Goal: Task Accomplishment & Management: Manage account settings

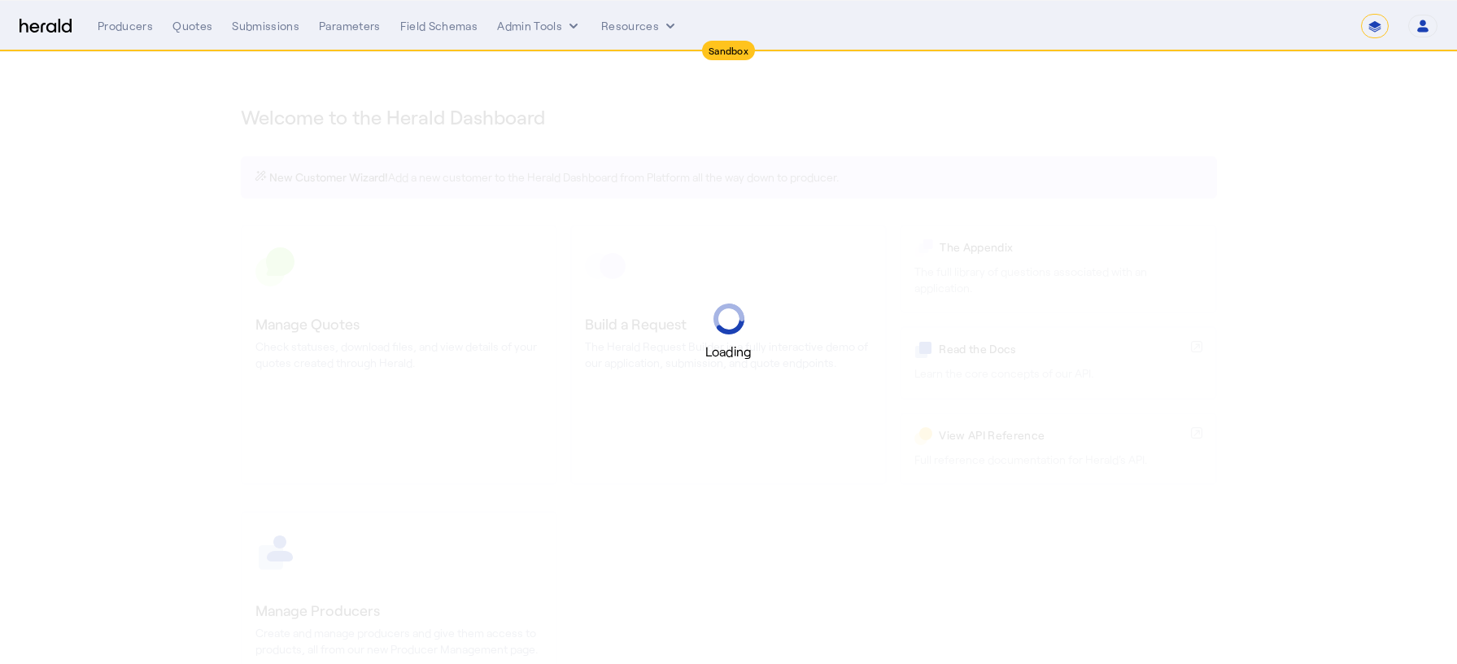
select select "*******"
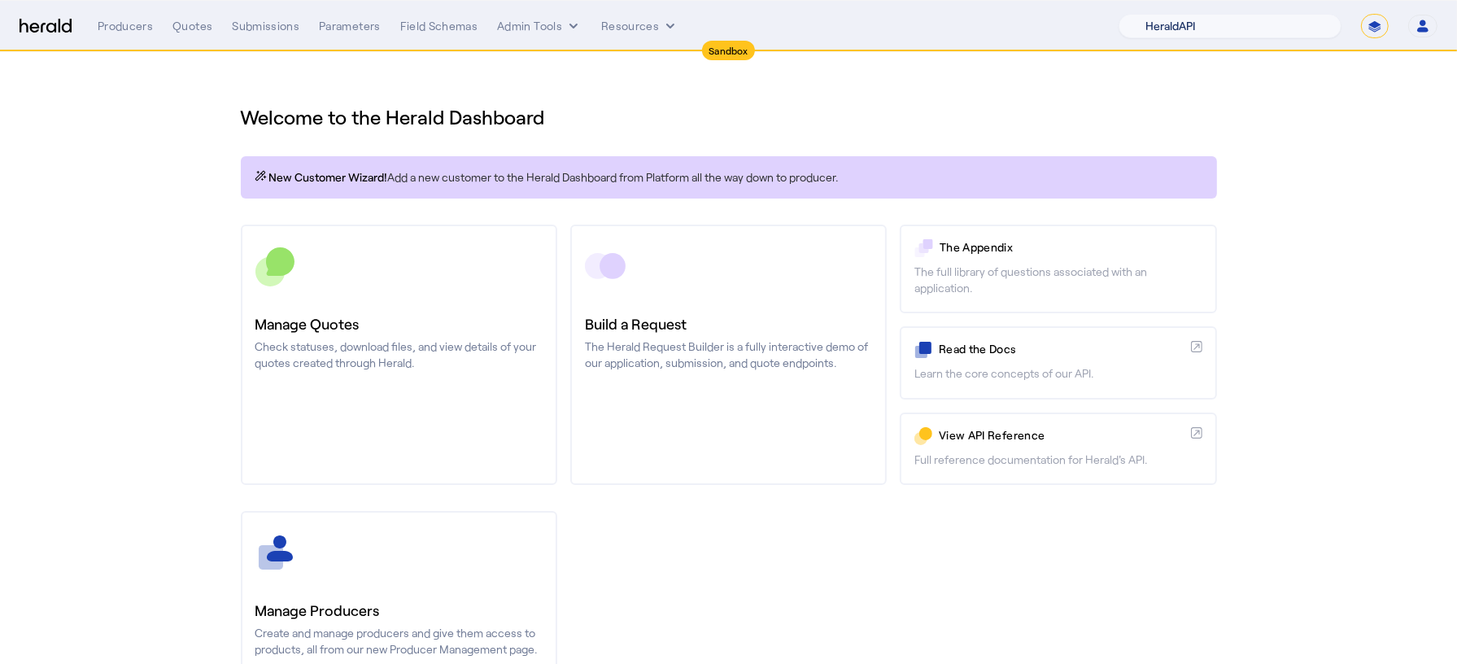
click at [1246, 33] on select "1Fort Acrisure Acturis Affinity Advisors Affinity Risk Agentero AmWins Anzen Ao…" at bounding box center [1230, 26] width 223 height 24
select select "pfm_h3db_crc"
click at [1160, 14] on select "1Fort Acrisure Acturis Affinity Advisors Affinity Risk Agentero AmWins Anzen Ao…" at bounding box center [1230, 26] width 223 height 24
click at [186, 24] on div "Quotes" at bounding box center [192, 26] width 40 height 16
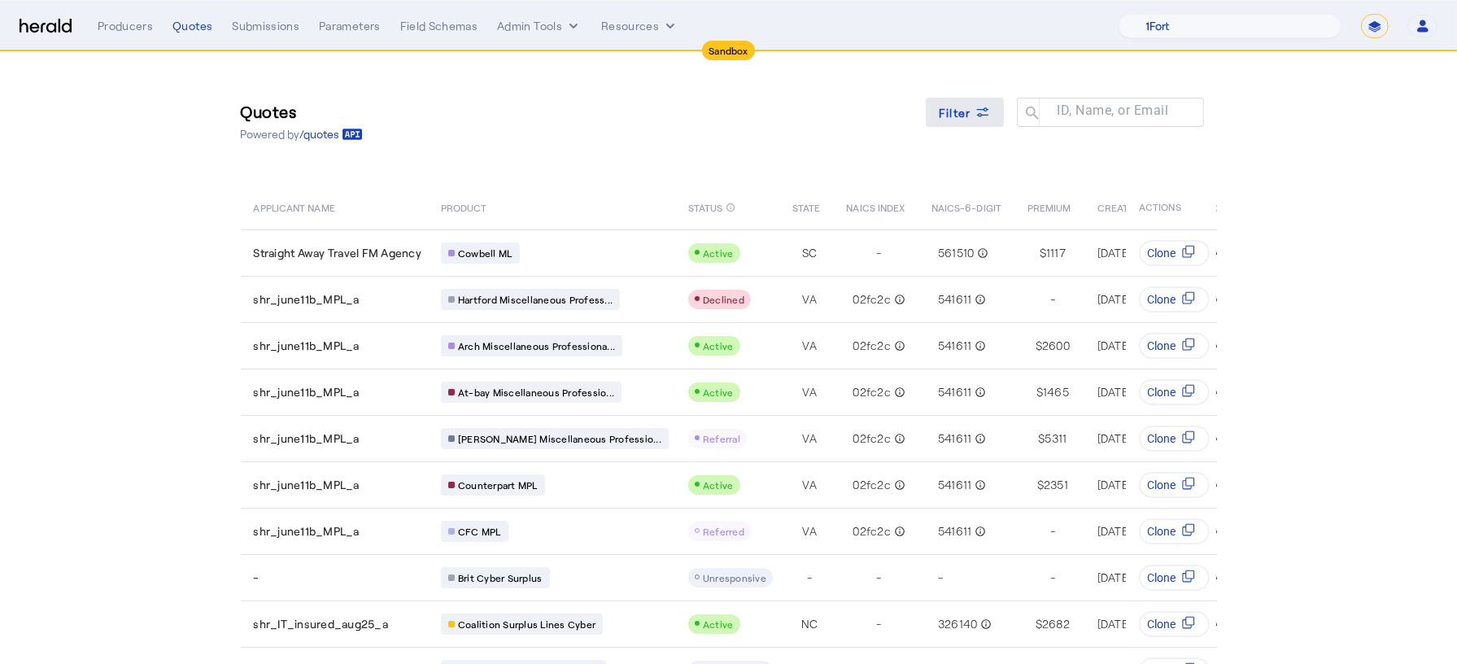
click at [969, 109] on span "Filter" at bounding box center [955, 112] width 33 height 17
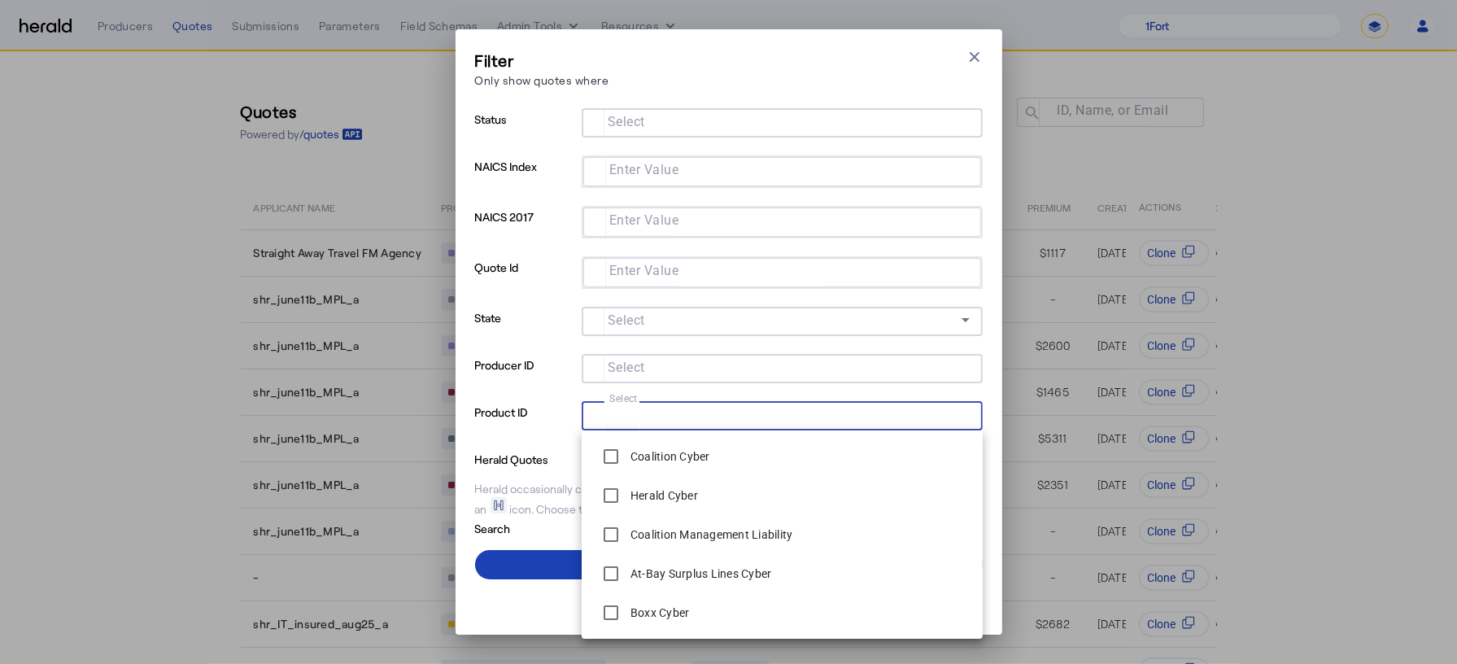
click at [599, 415] on input "Select" at bounding box center [779, 414] width 369 height 20
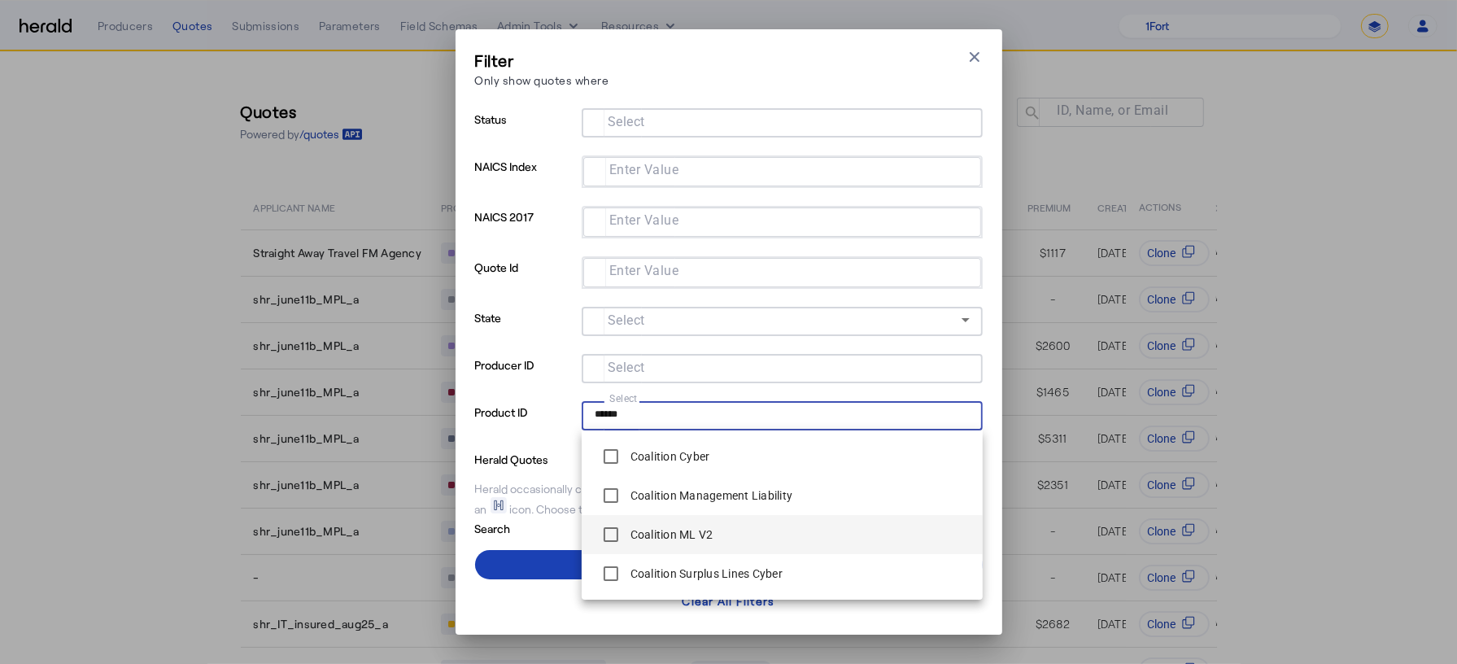
type input "******"
click at [687, 541] on label "Coalition ML V2" at bounding box center [670, 534] width 86 height 16
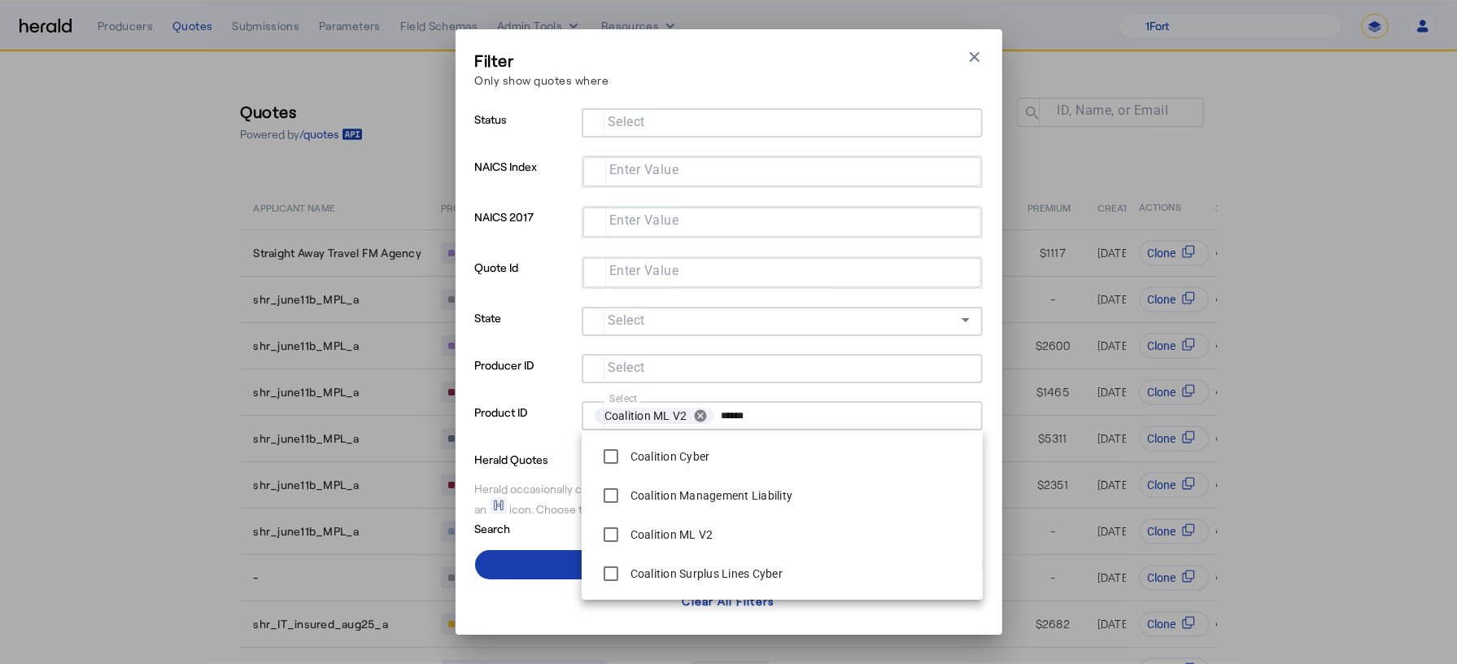
click at [562, 555] on span at bounding box center [729, 564] width 508 height 39
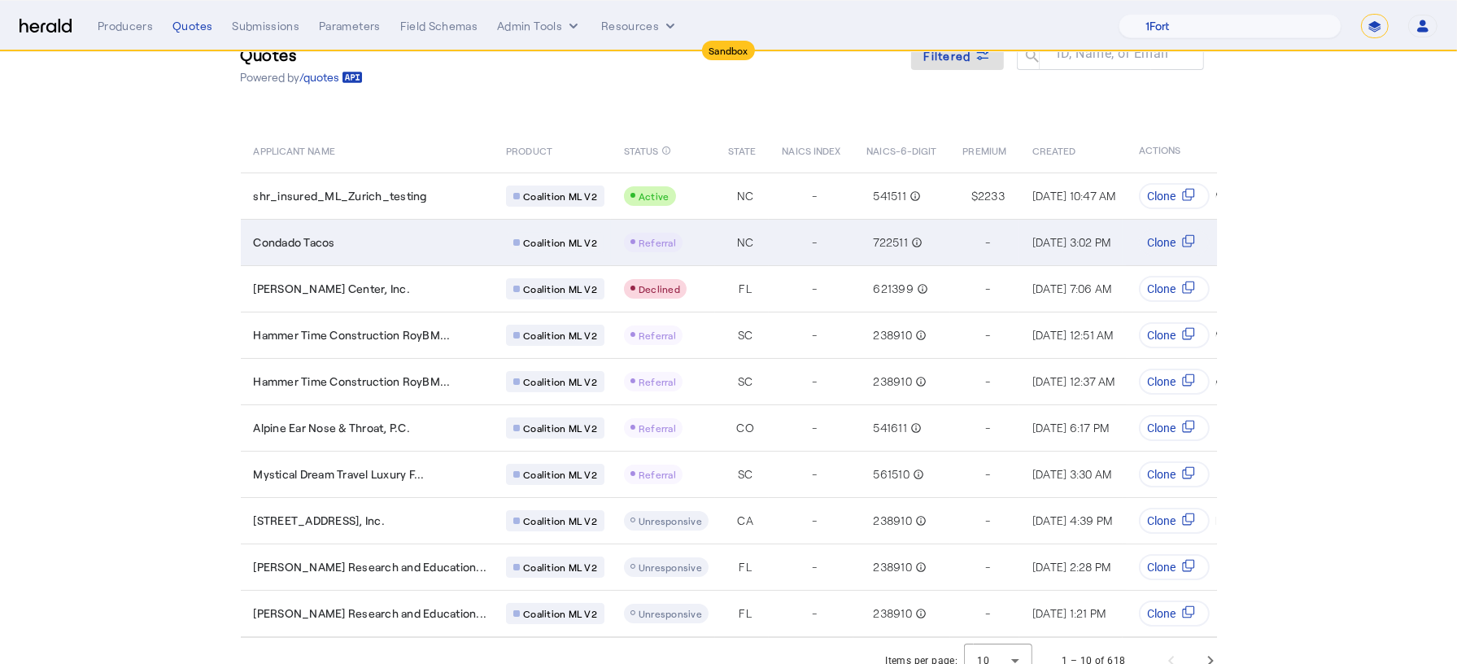
scroll to position [70, 0]
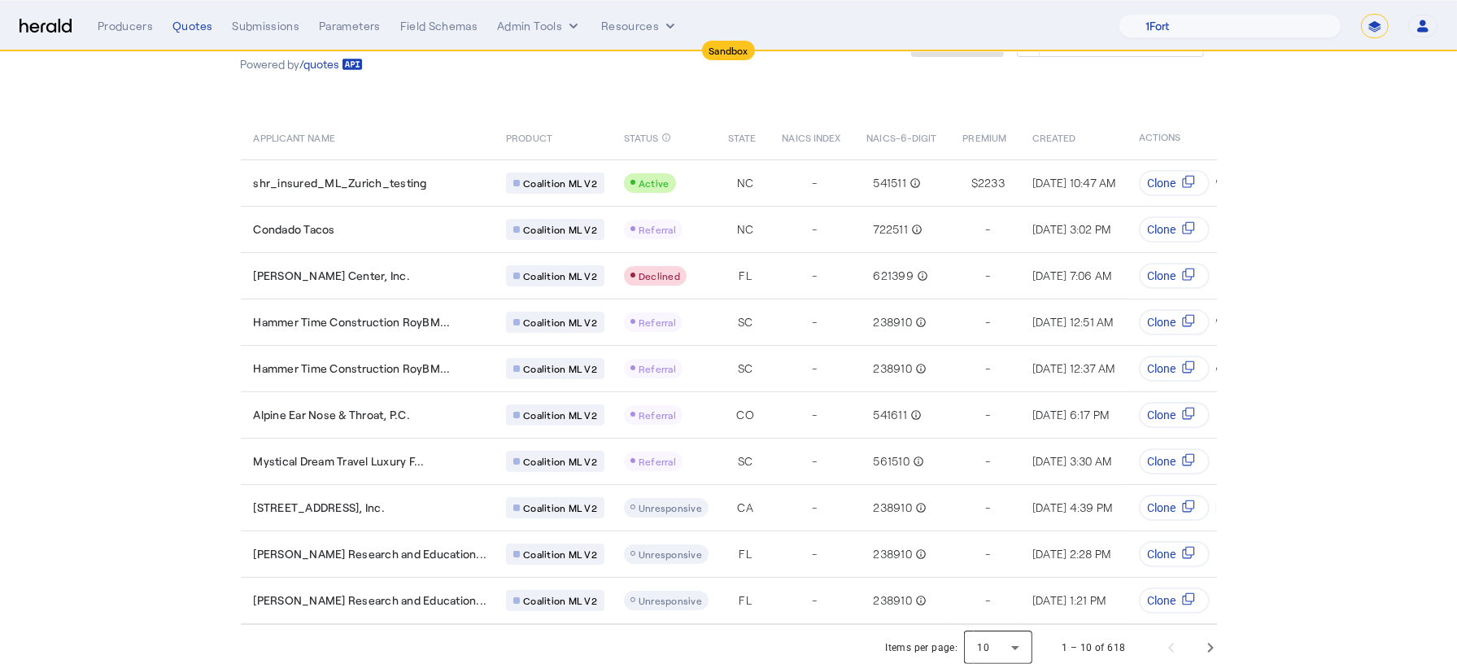
click at [1014, 646] on div at bounding box center [998, 647] width 68 height 39
click at [983, 99] on div at bounding box center [728, 332] width 1457 height 664
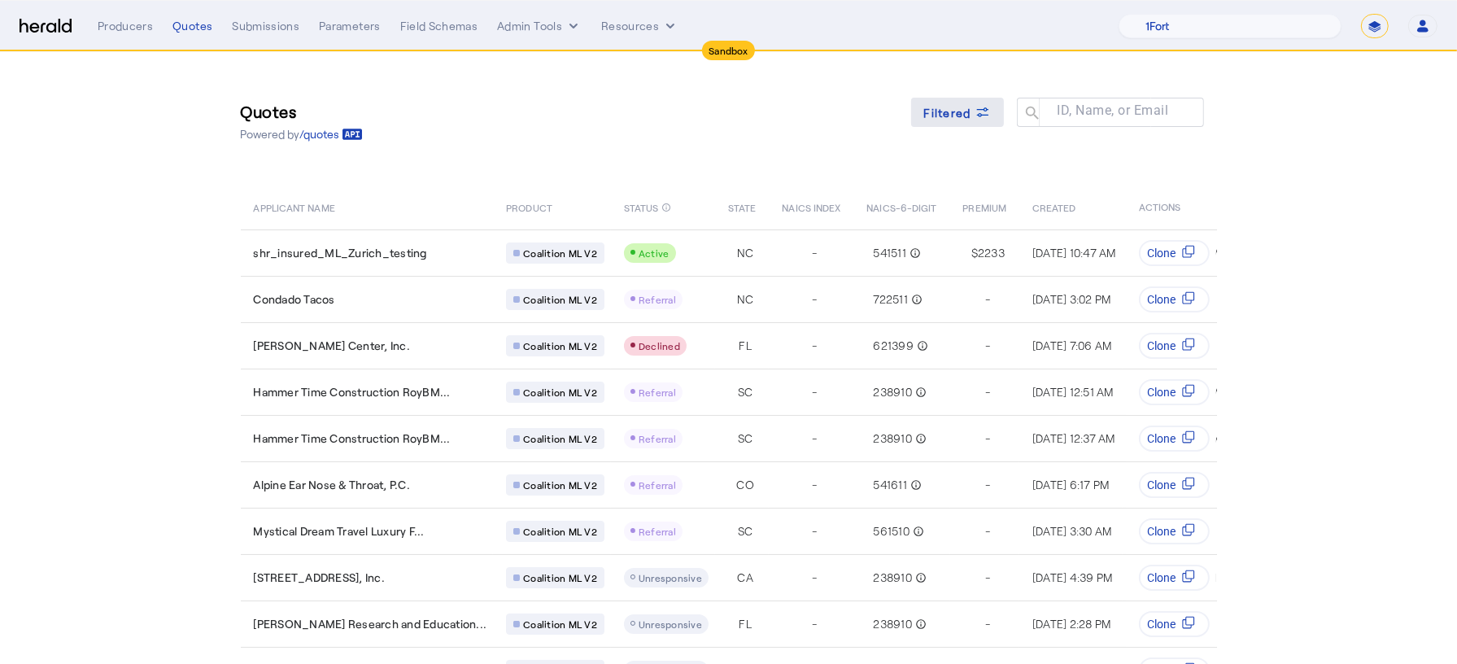
click at [969, 116] on span "Filtered" at bounding box center [947, 112] width 47 height 17
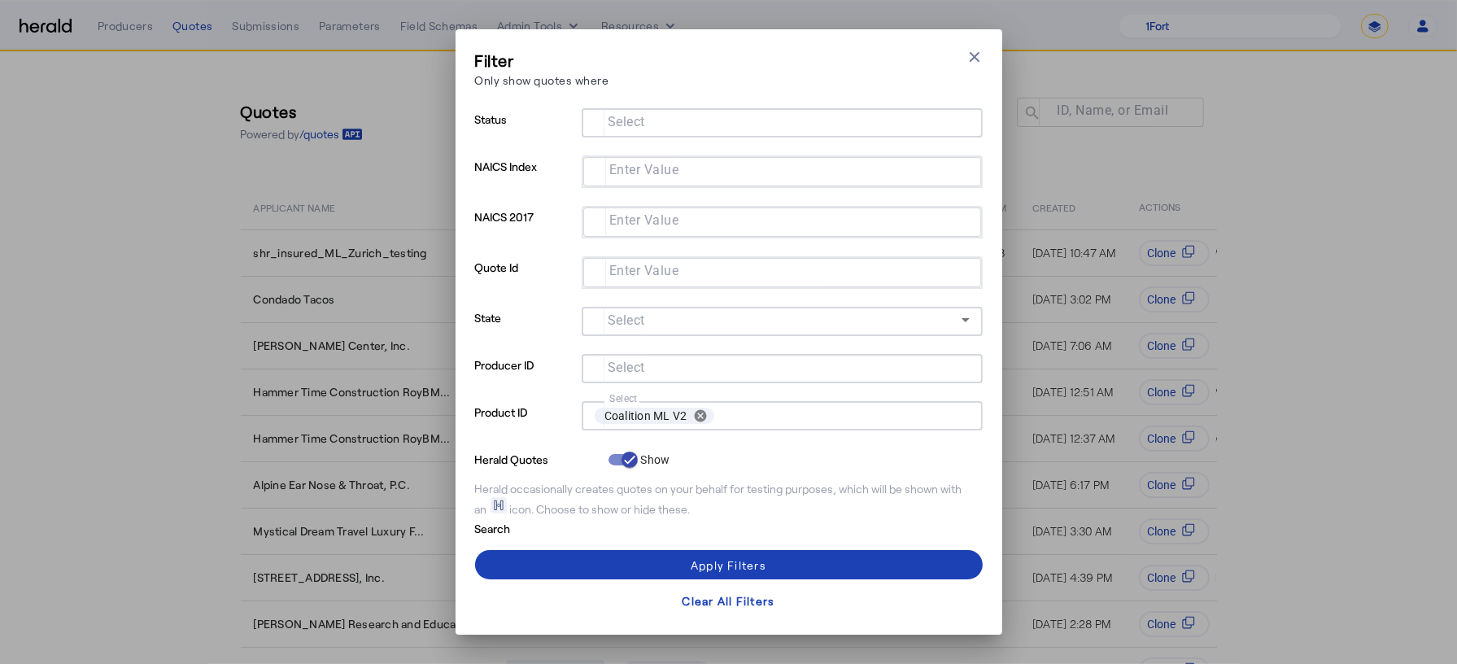
click at [652, 117] on input "Select" at bounding box center [779, 121] width 369 height 20
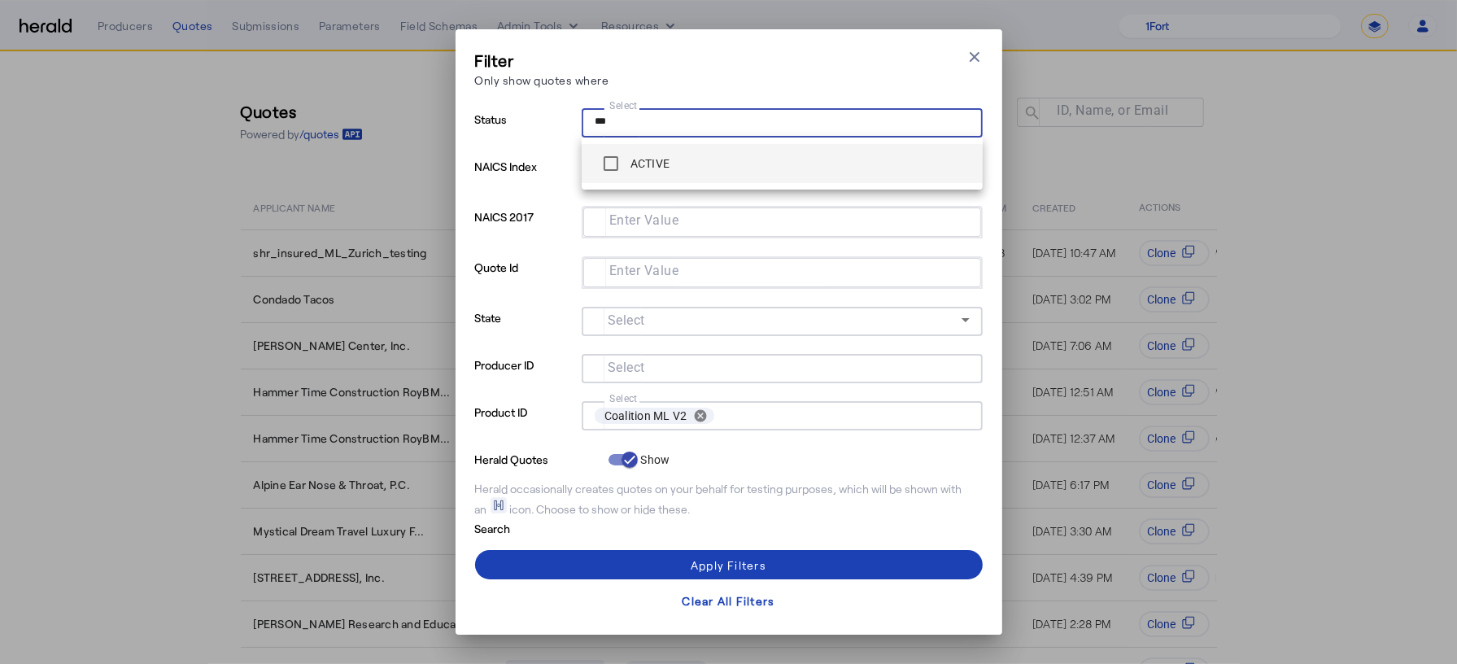
type input "***"
click at [660, 168] on label "ACTIVE" at bounding box center [648, 163] width 43 height 16
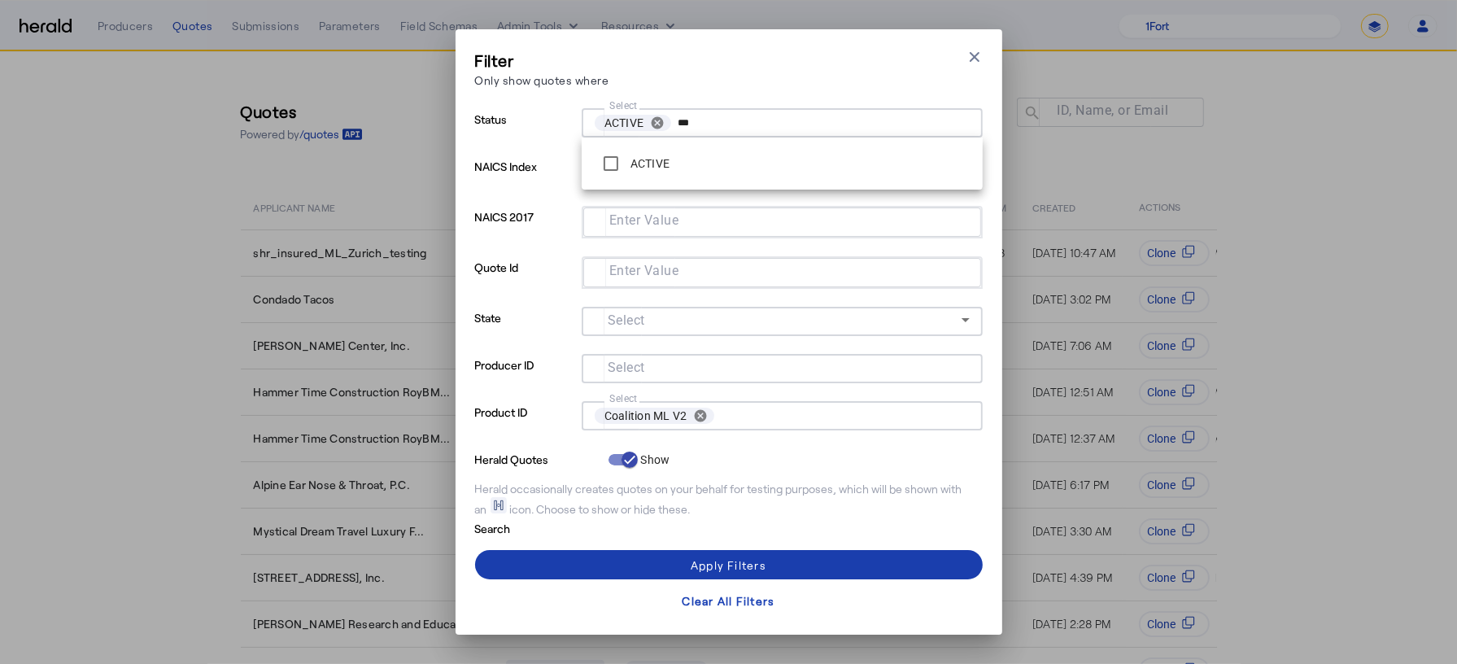
click at [710, 552] on span at bounding box center [729, 564] width 508 height 39
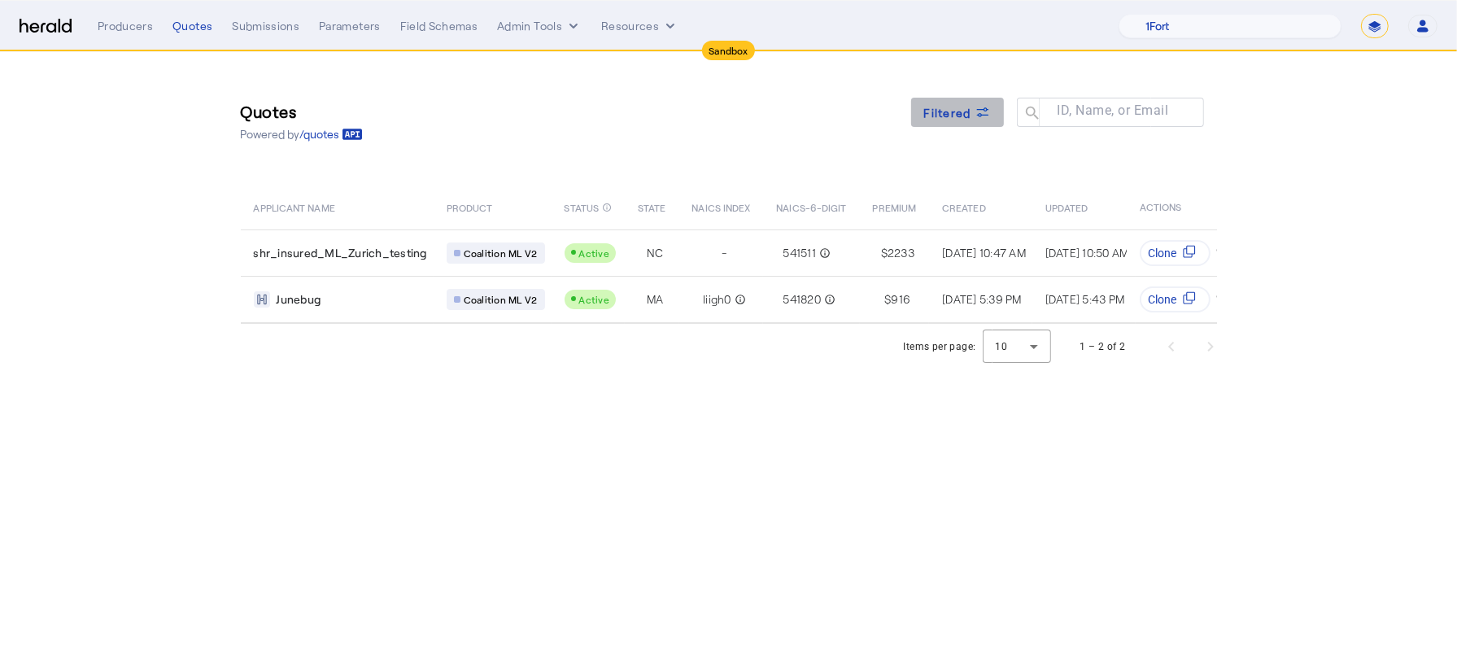
click at [947, 101] on span at bounding box center [957, 112] width 93 height 39
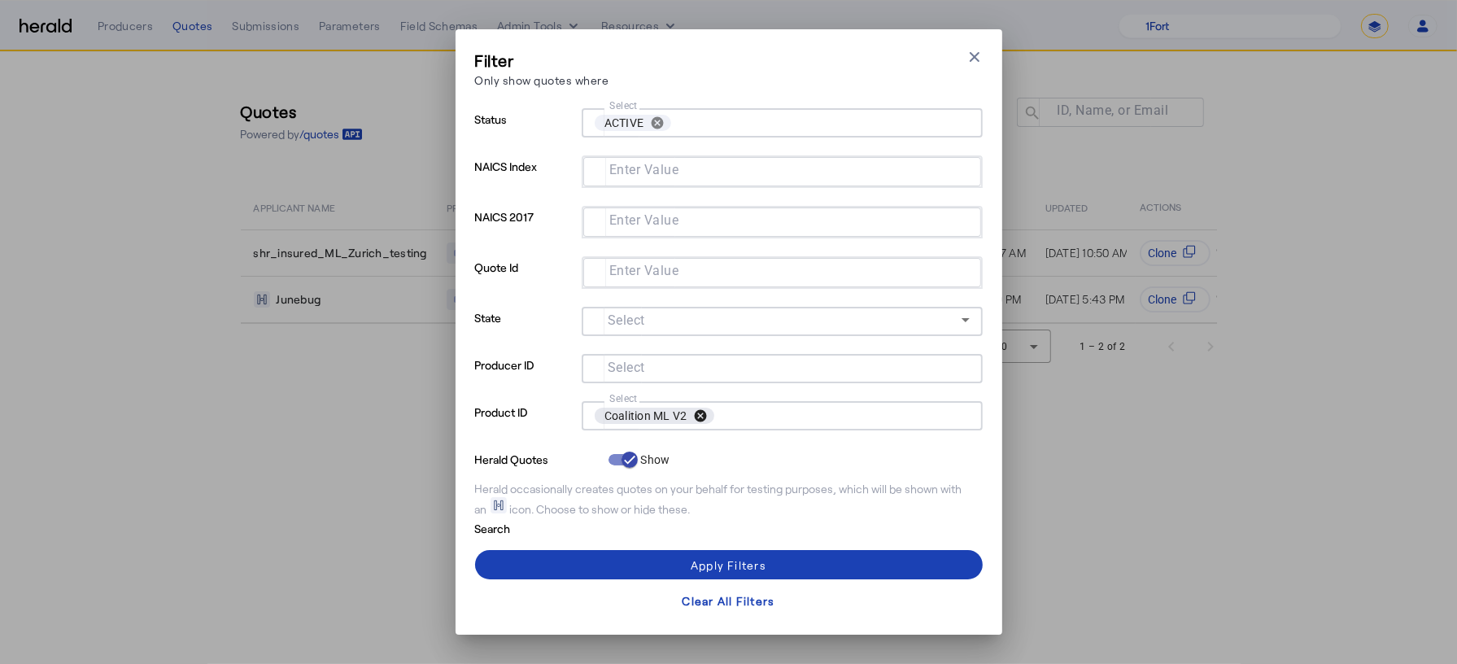
click at [701, 417] on button "cancel" at bounding box center [701, 415] width 28 height 15
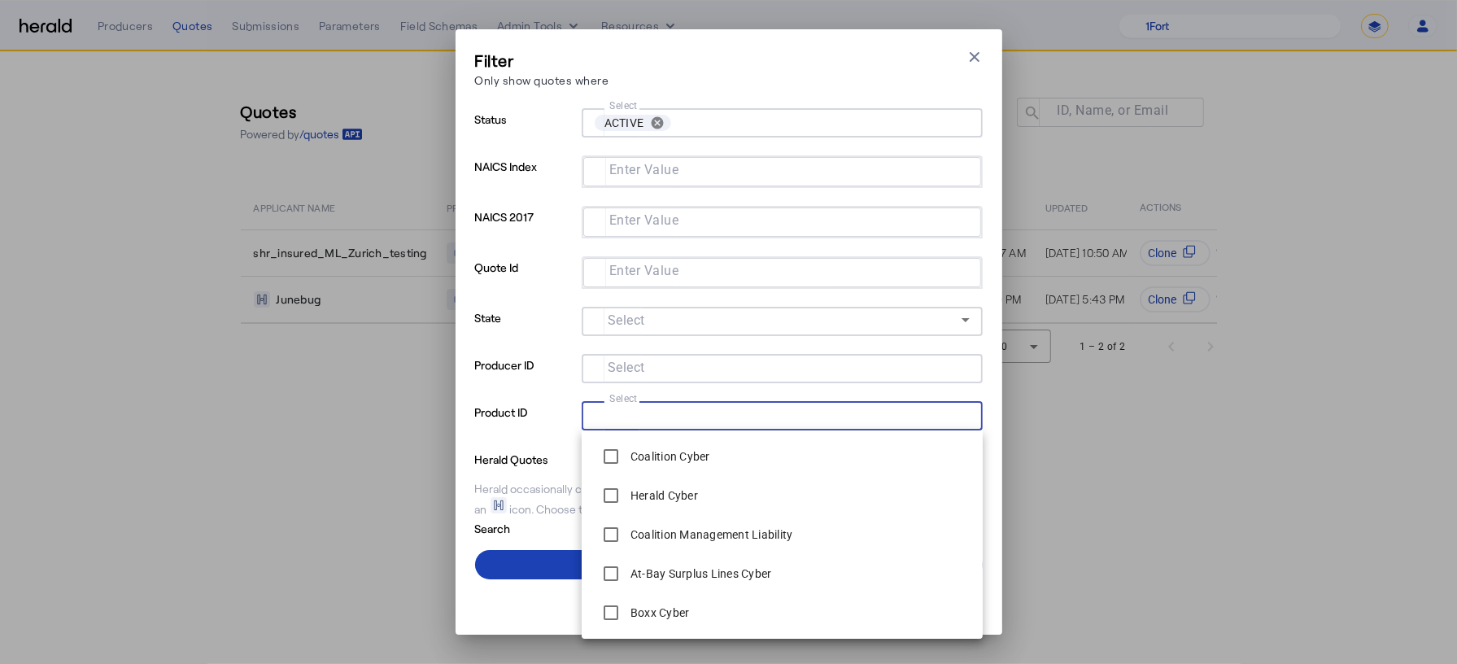
click at [498, 408] on p "Product ID" at bounding box center [525, 424] width 100 height 47
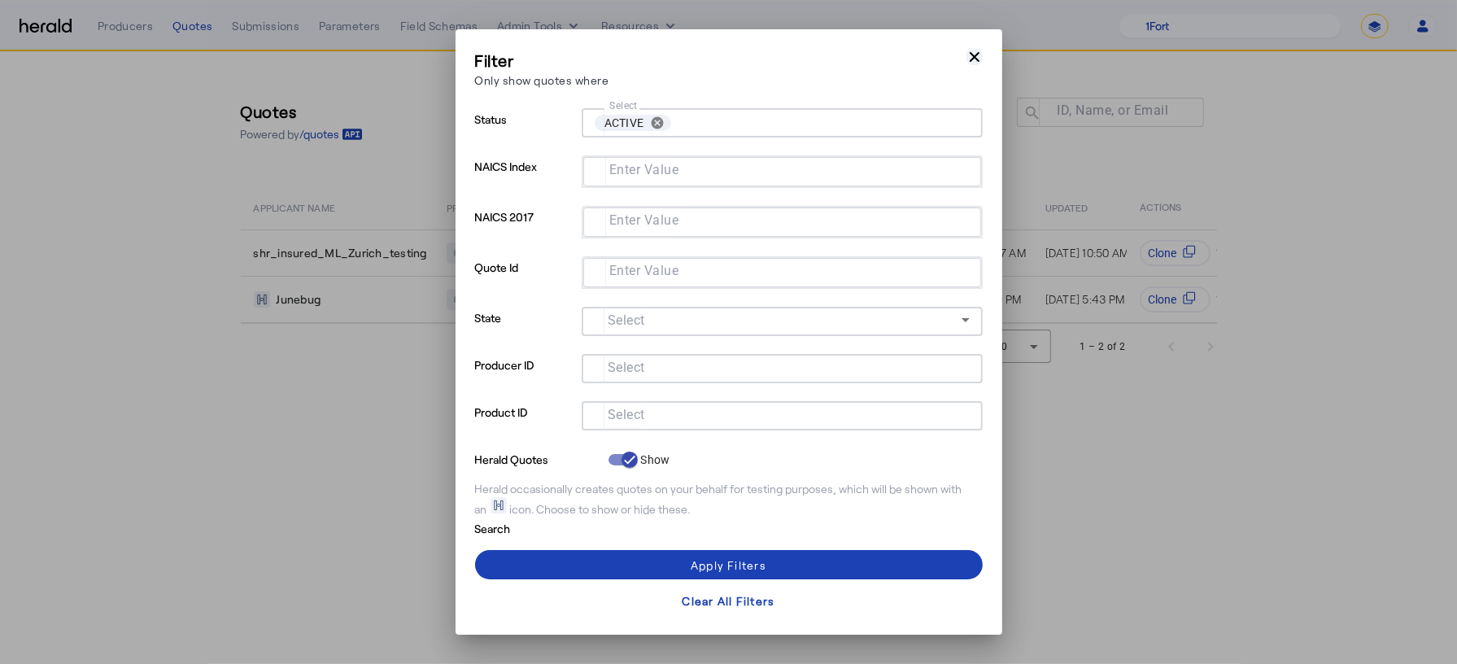
click at [970, 53] on icon "button" at bounding box center [975, 57] width 10 height 10
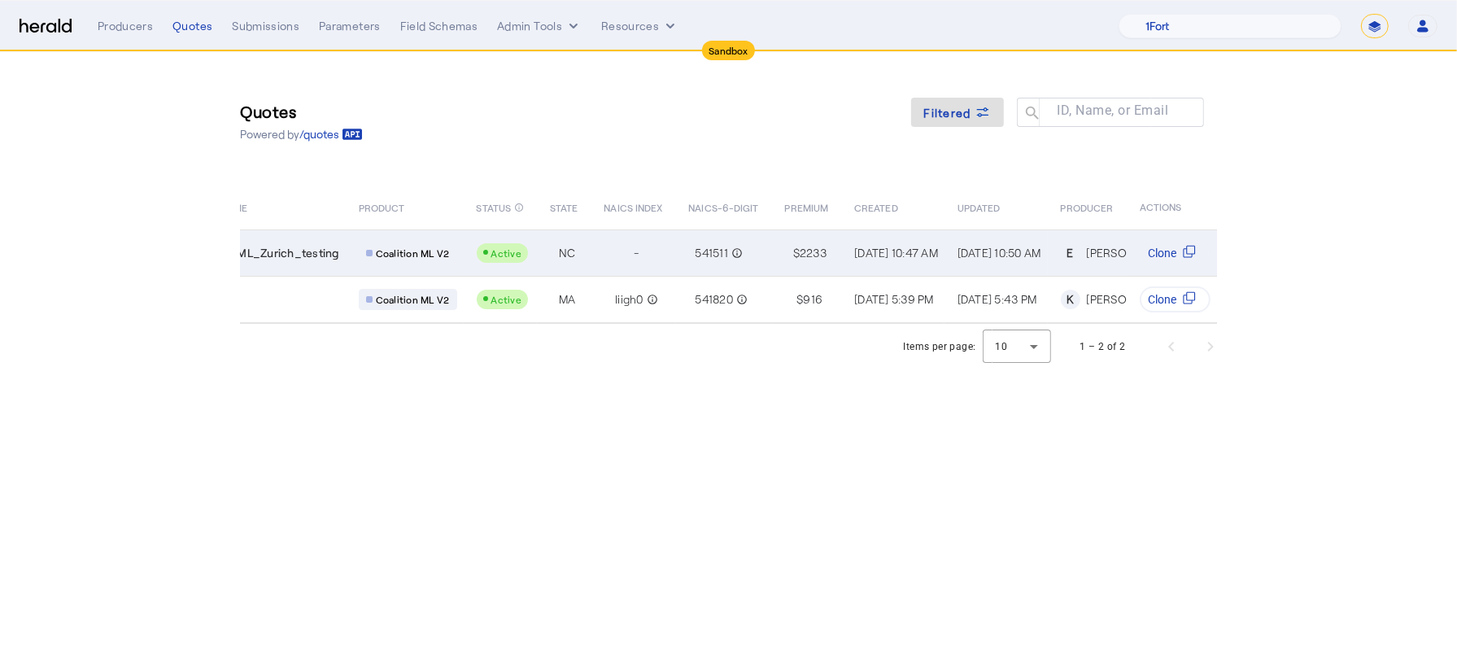
scroll to position [0, 207]
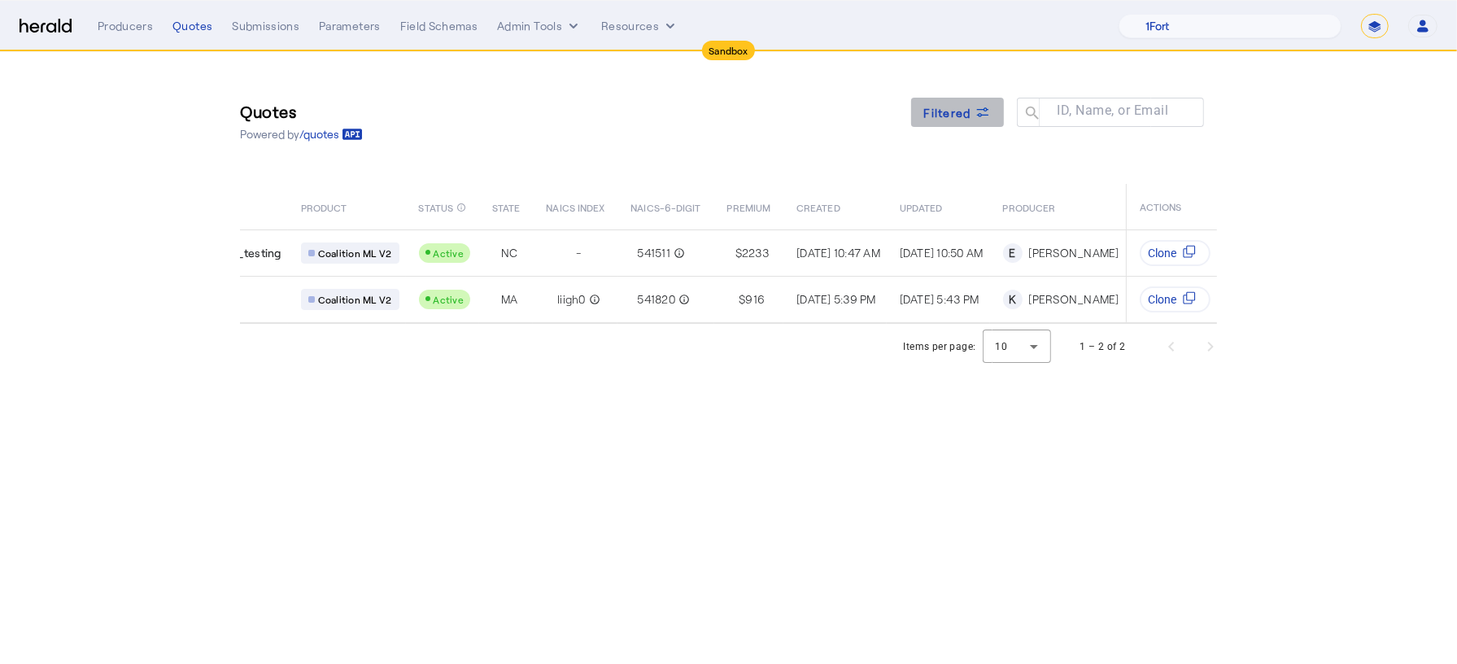
click at [985, 117] on icon at bounding box center [983, 112] width 16 height 16
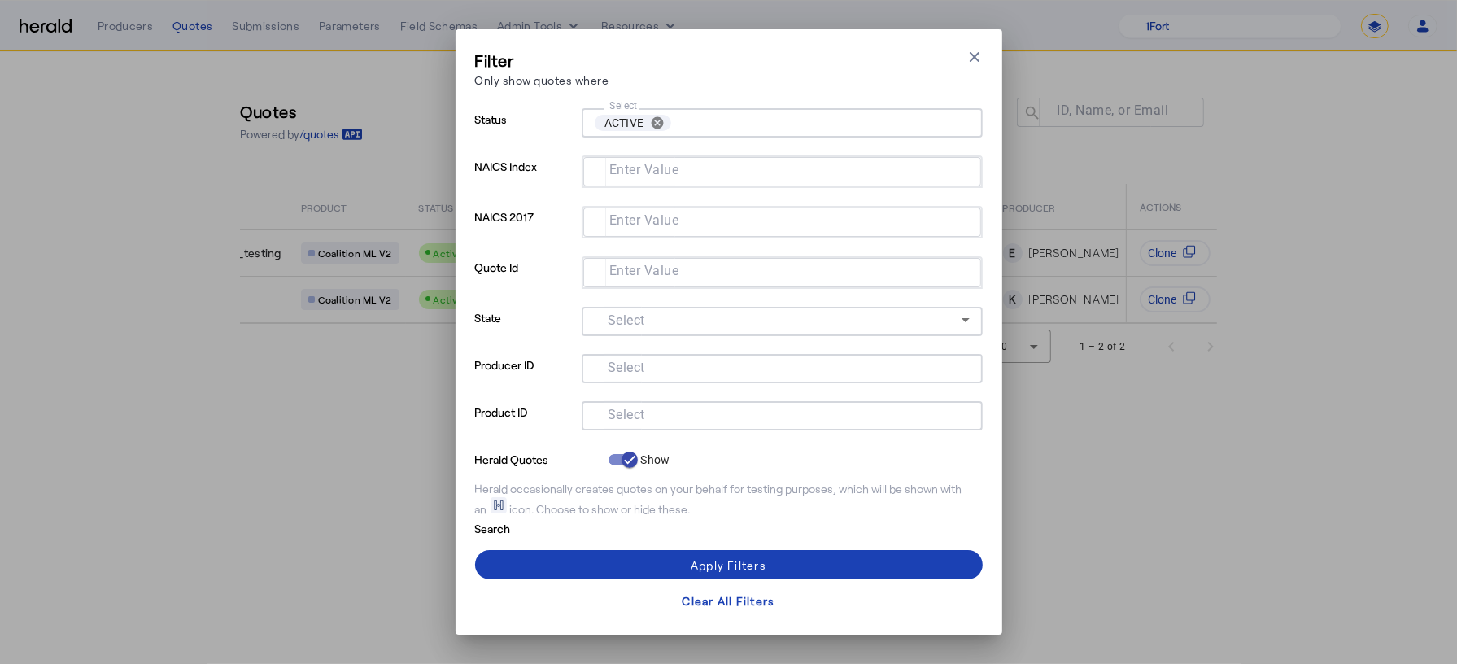
click at [622, 413] on mat-label "Select" at bounding box center [626, 415] width 37 height 15
click at [622, 413] on input "Select" at bounding box center [779, 414] width 369 height 20
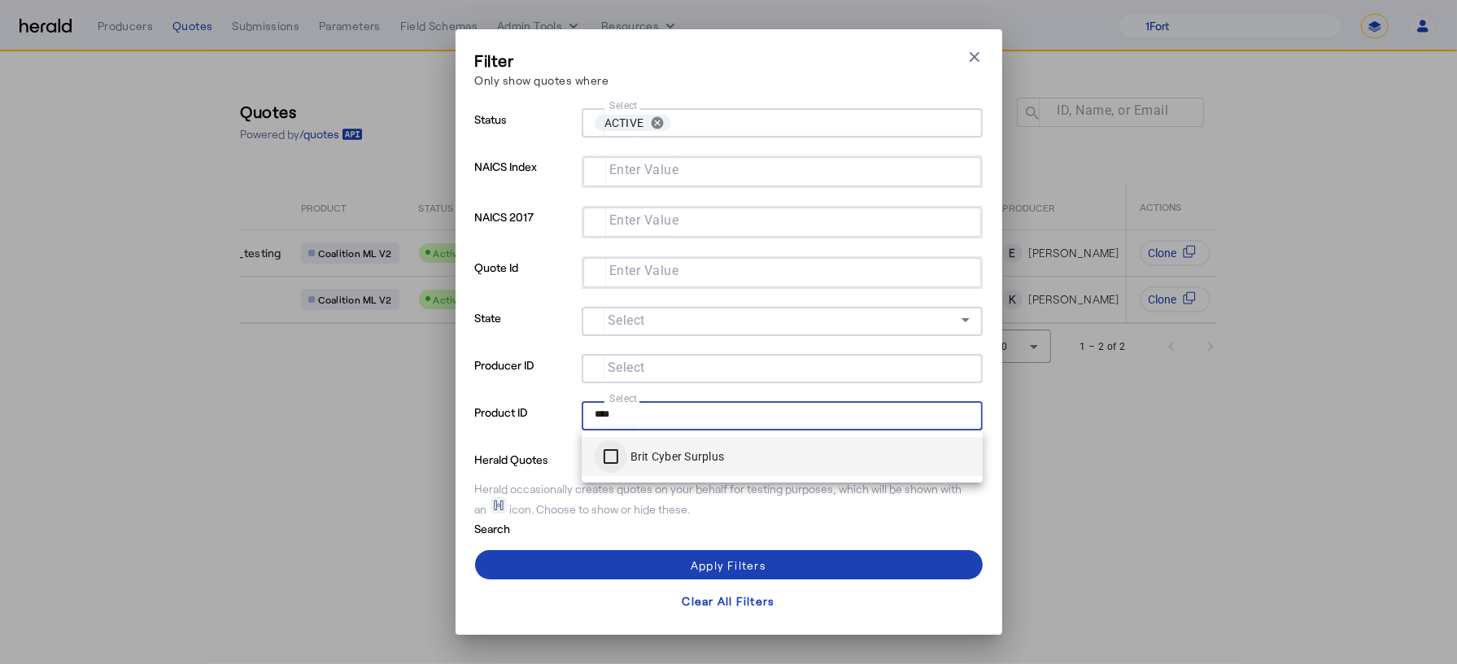
type input "****"
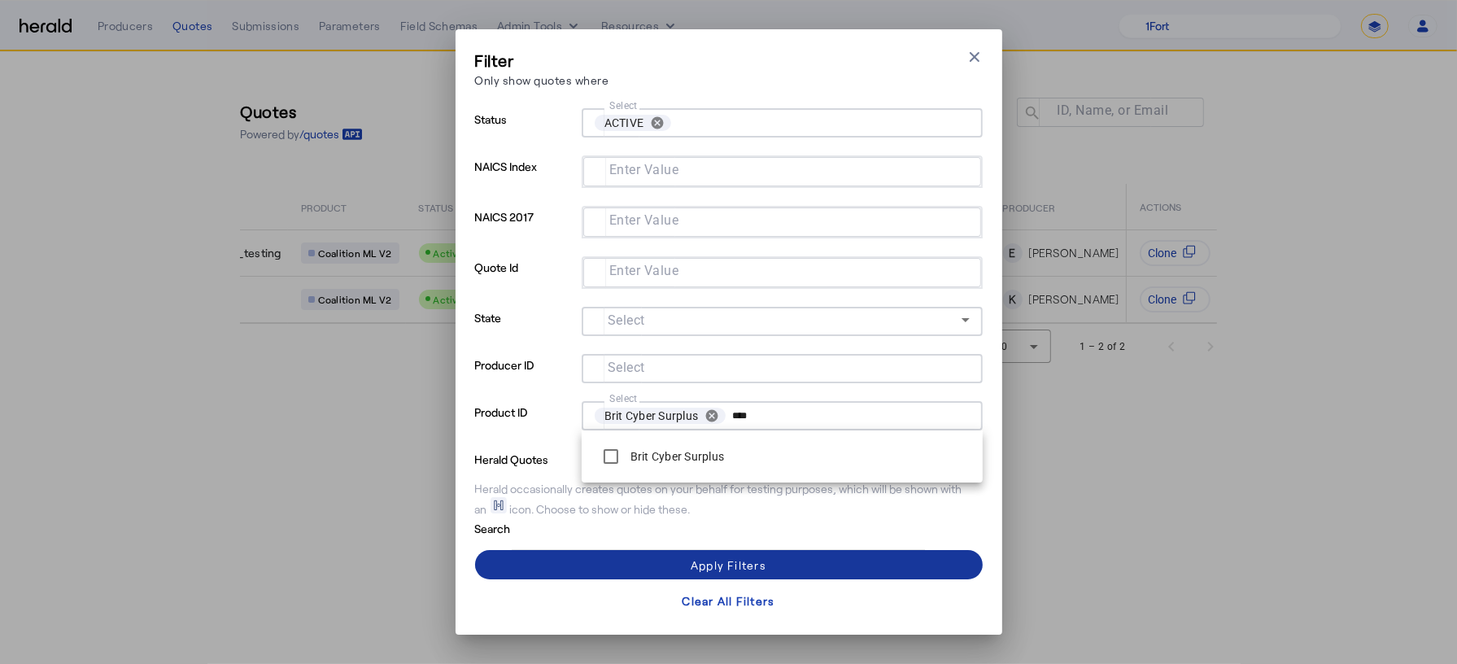
click at [643, 568] on span at bounding box center [729, 564] width 508 height 39
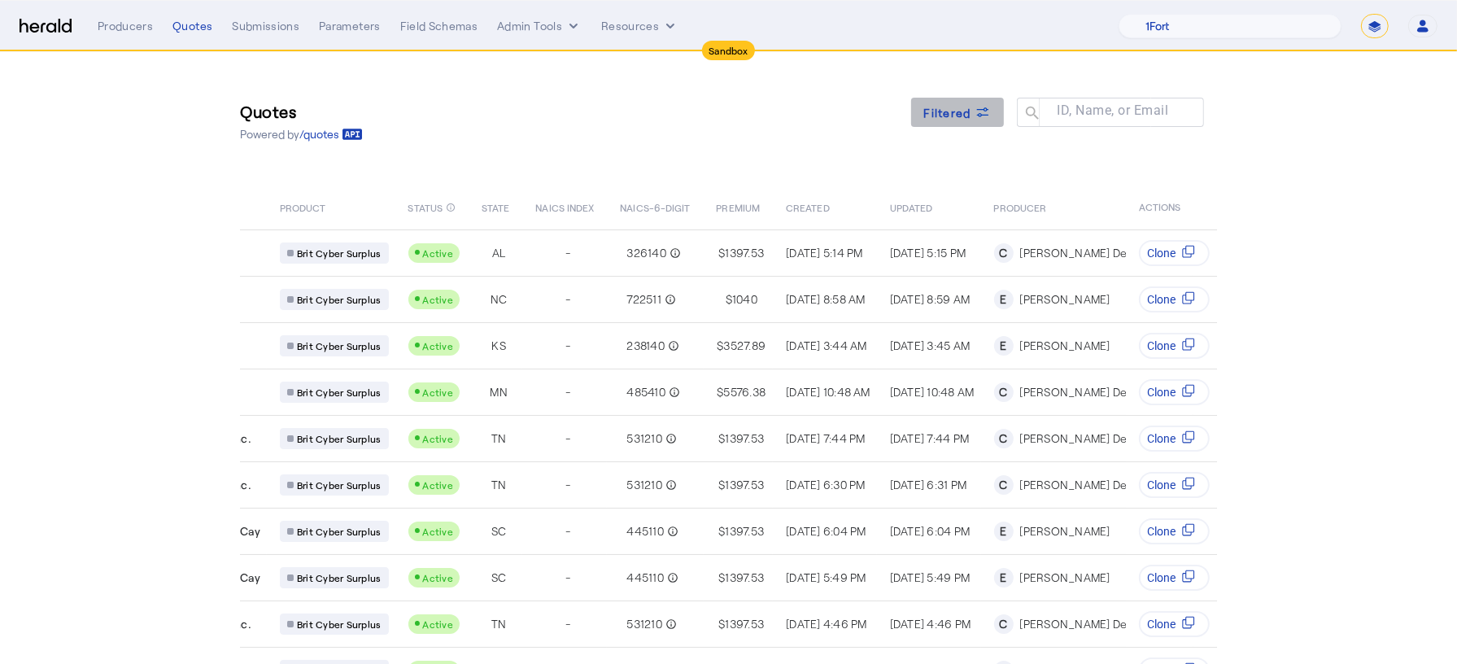
click at [969, 109] on span "Filtered" at bounding box center [947, 112] width 47 height 17
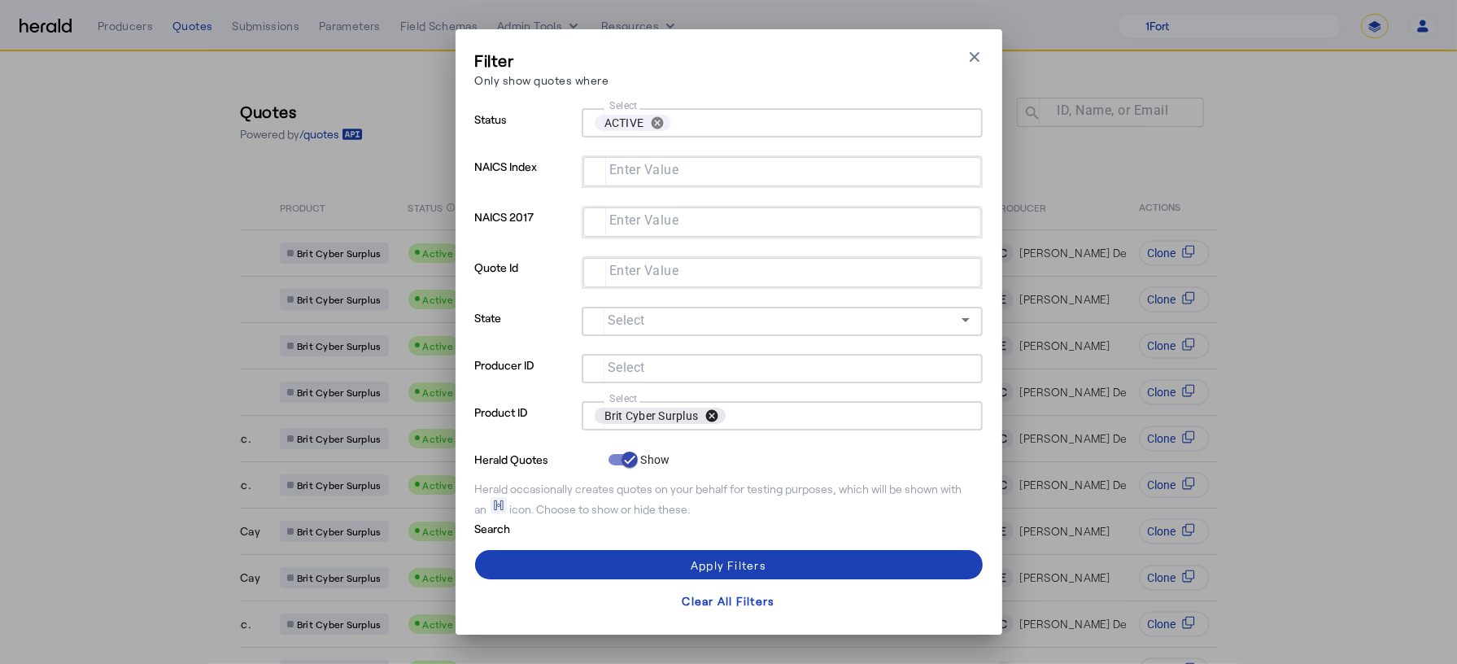
click at [709, 412] on button "cancel" at bounding box center [712, 415] width 28 height 15
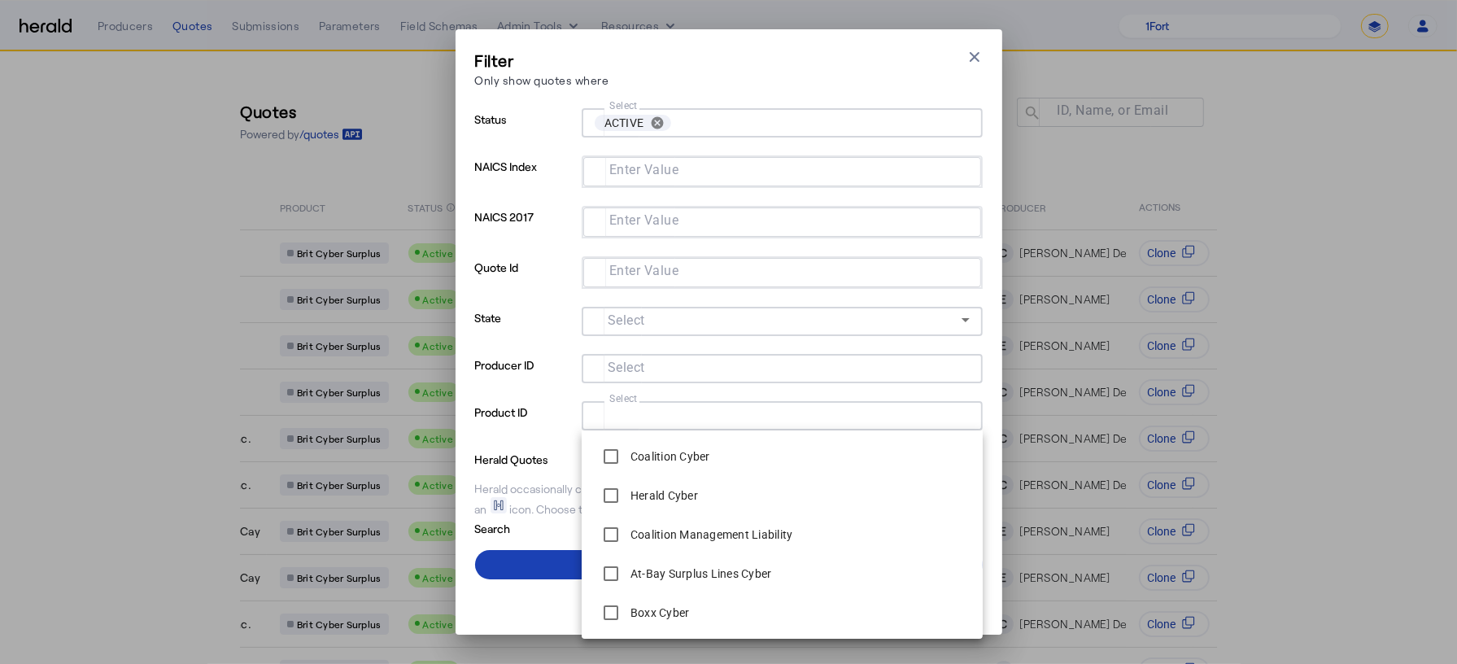
click at [473, 556] on div "Filter Only show quotes where Close modal Status Select ACTIVE cancel NAICS Ind…" at bounding box center [729, 331] width 547 height 605
click at [700, 411] on input "Select" at bounding box center [779, 414] width 369 height 20
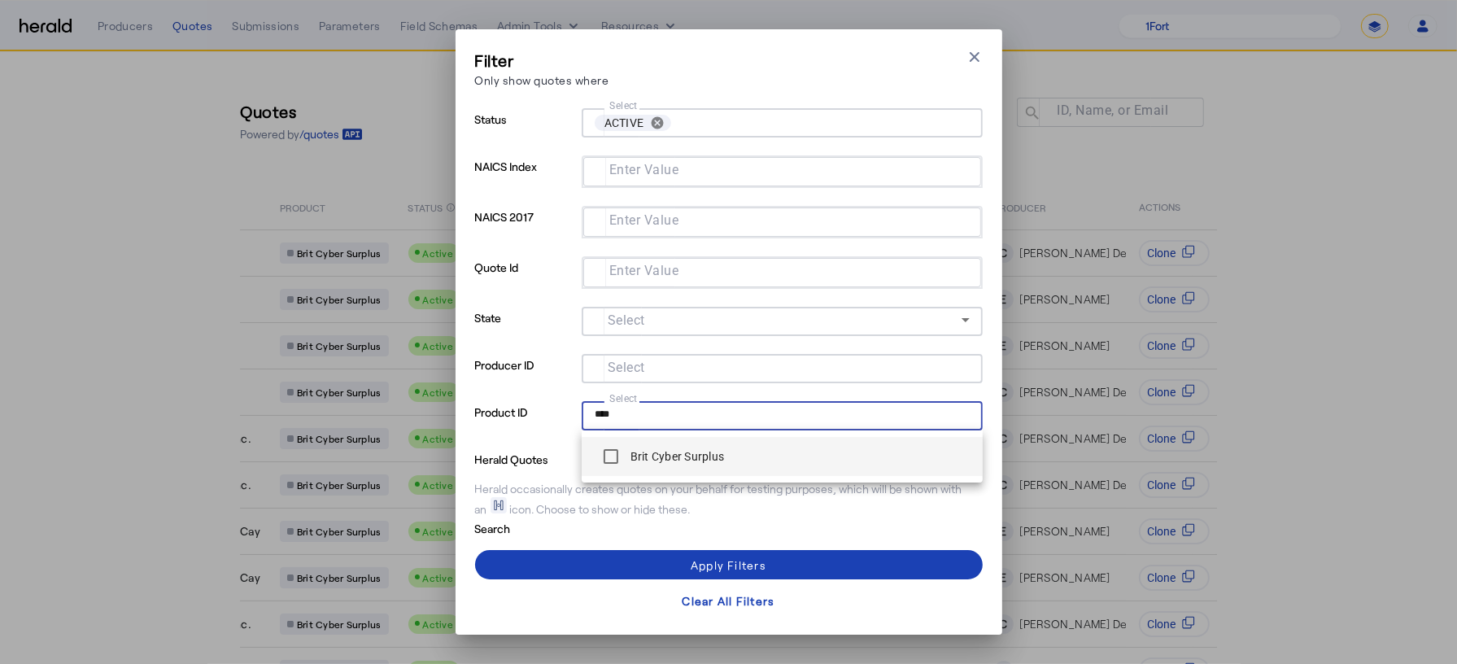
type input "****"
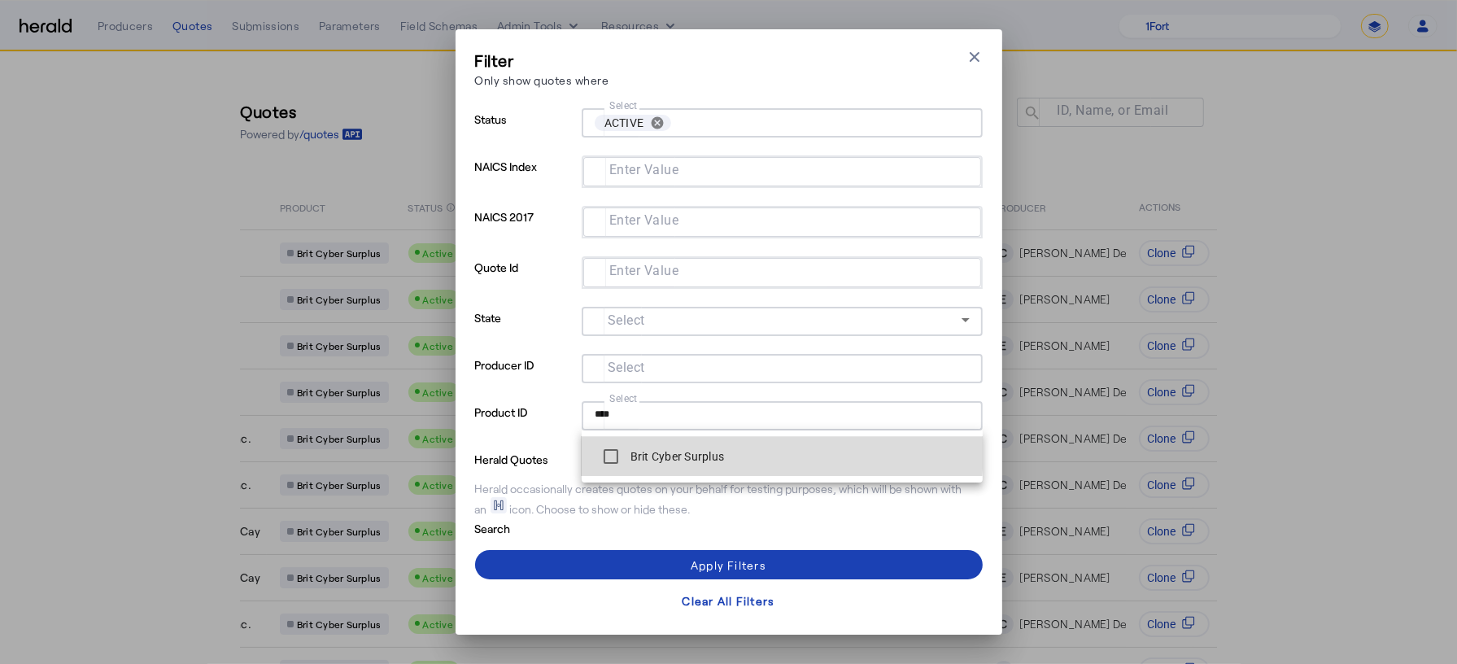
click at [698, 451] on label "Brit Cyber Surplus" at bounding box center [676, 456] width 98 height 16
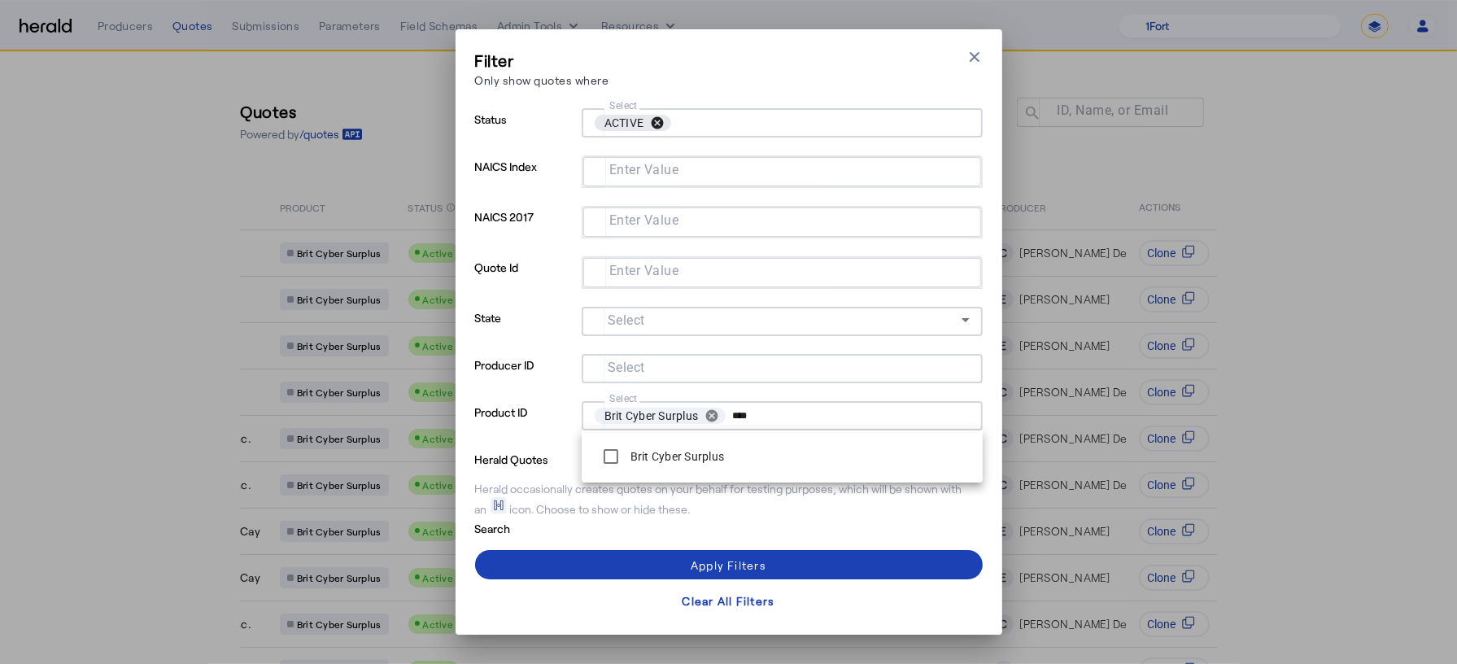
click at [657, 124] on button "cancel" at bounding box center [657, 123] width 28 height 15
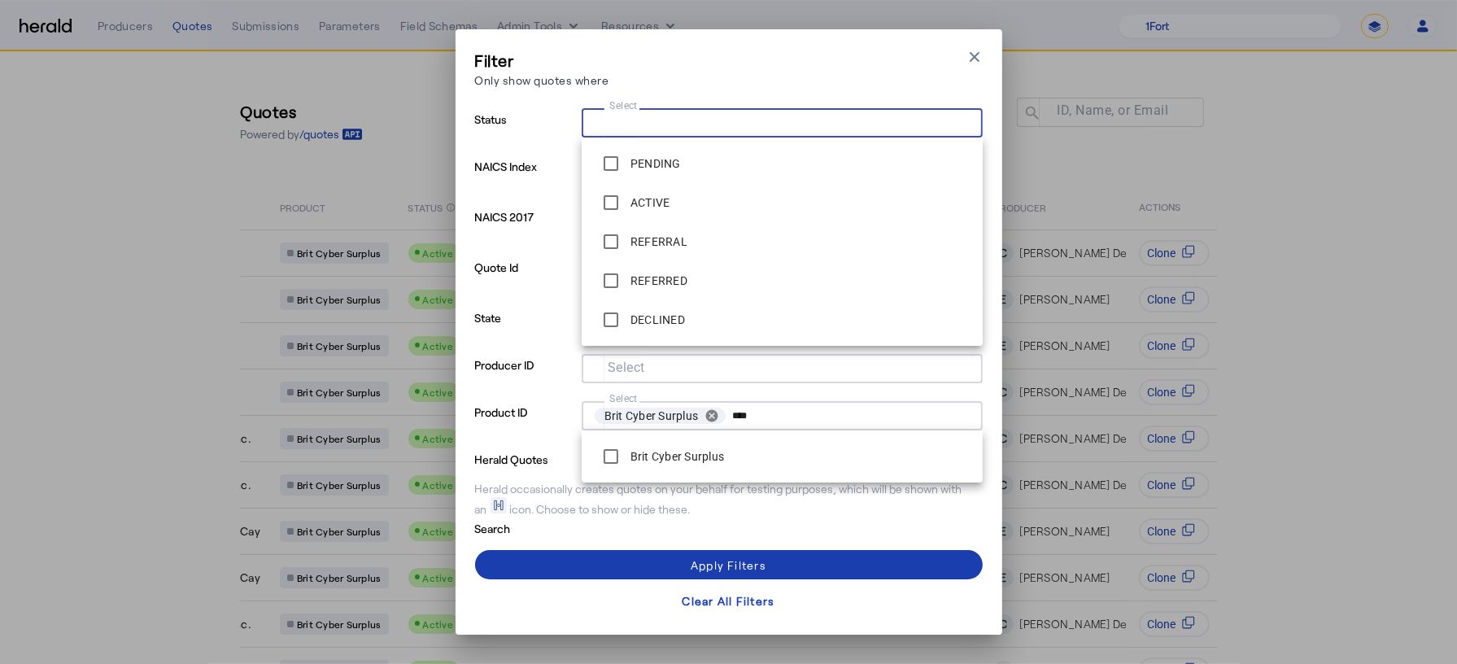
click at [717, 565] on div "Apply Filters" at bounding box center [729, 564] width 76 height 17
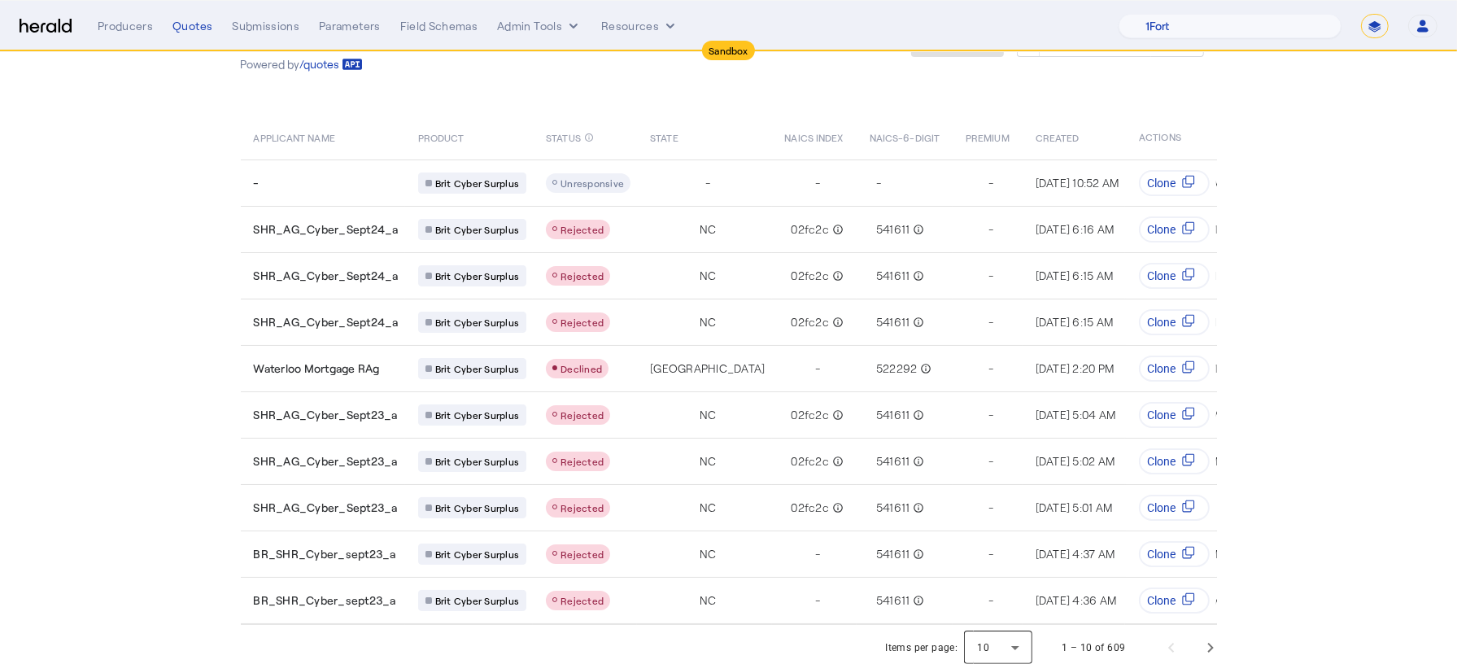
click at [1027, 633] on div at bounding box center [998, 647] width 68 height 39
click at [460, 447] on div at bounding box center [728, 332] width 1457 height 664
click at [992, 636] on div at bounding box center [998, 647] width 68 height 39
click at [992, 604] on span "50" at bounding box center [1000, 598] width 42 height 20
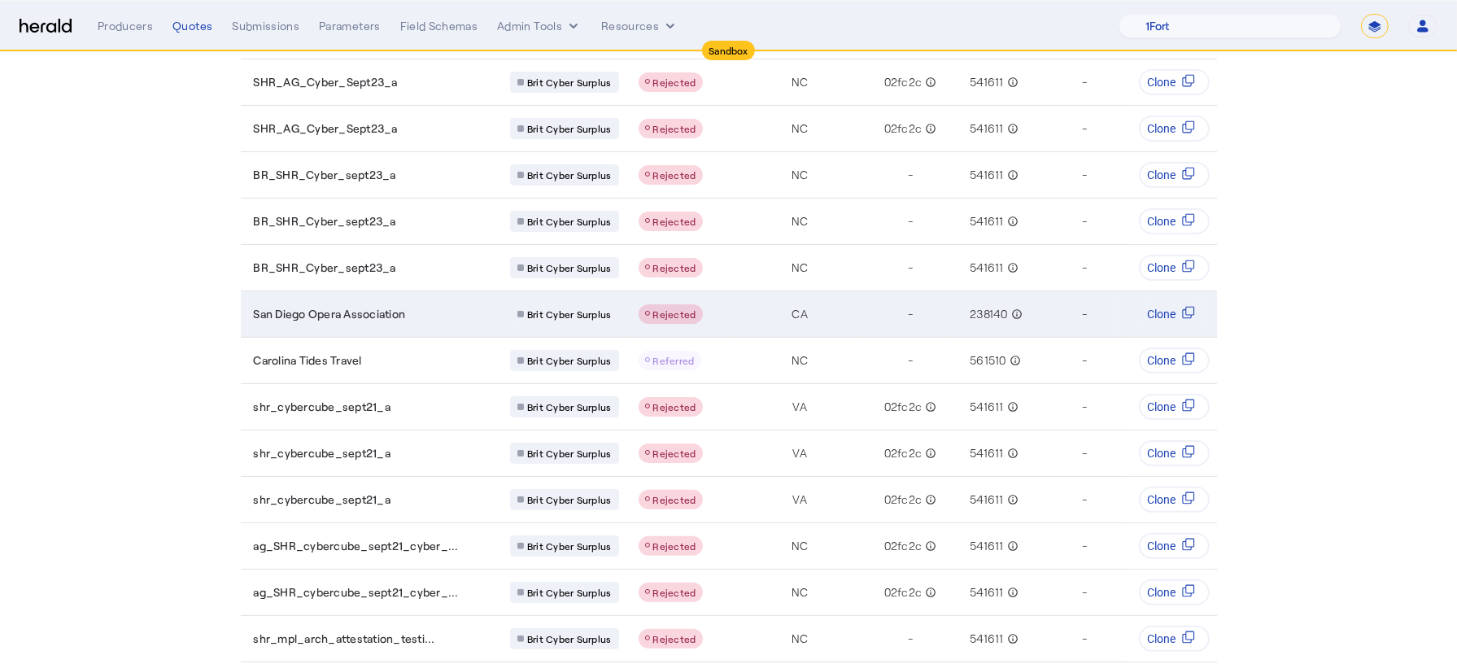
click at [374, 306] on span "San Diego Opera Association" at bounding box center [330, 314] width 152 height 16
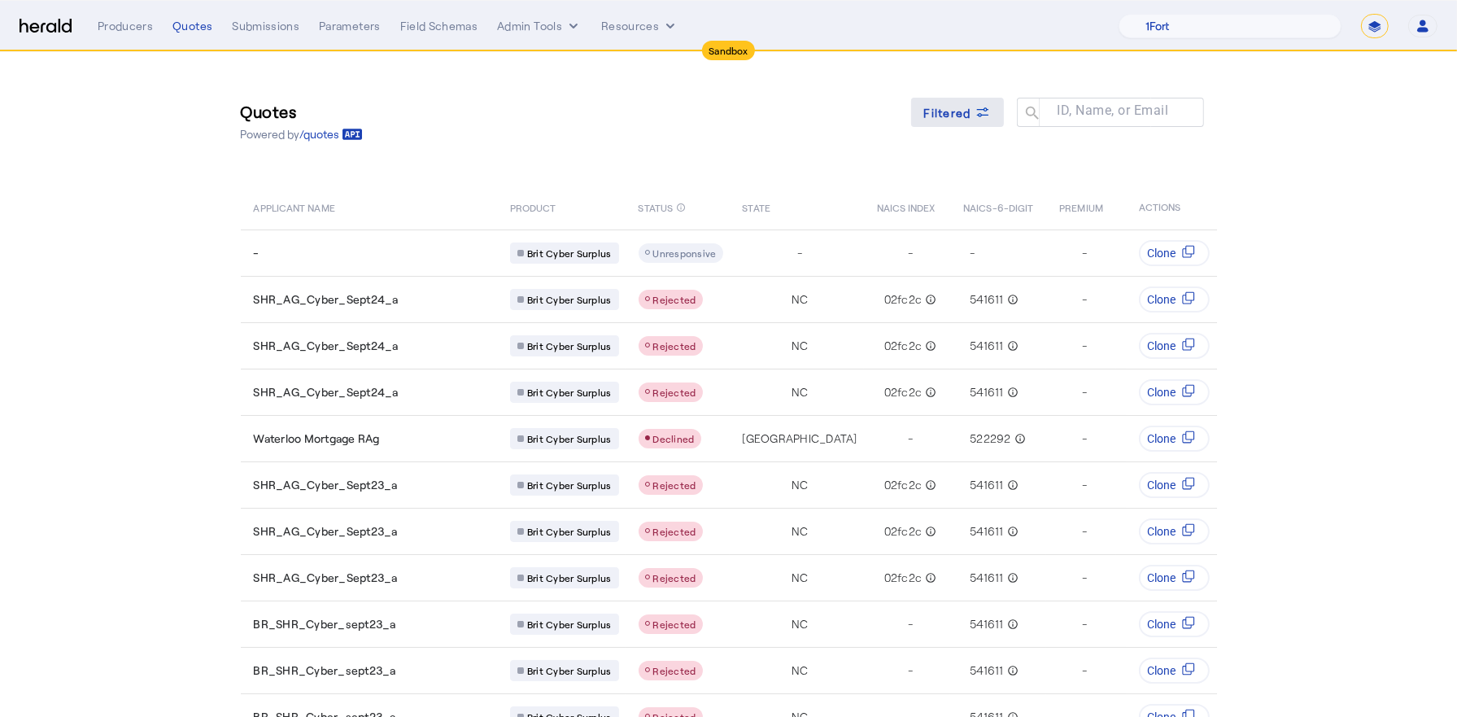
click at [967, 105] on span "Filtered" at bounding box center [947, 112] width 47 height 17
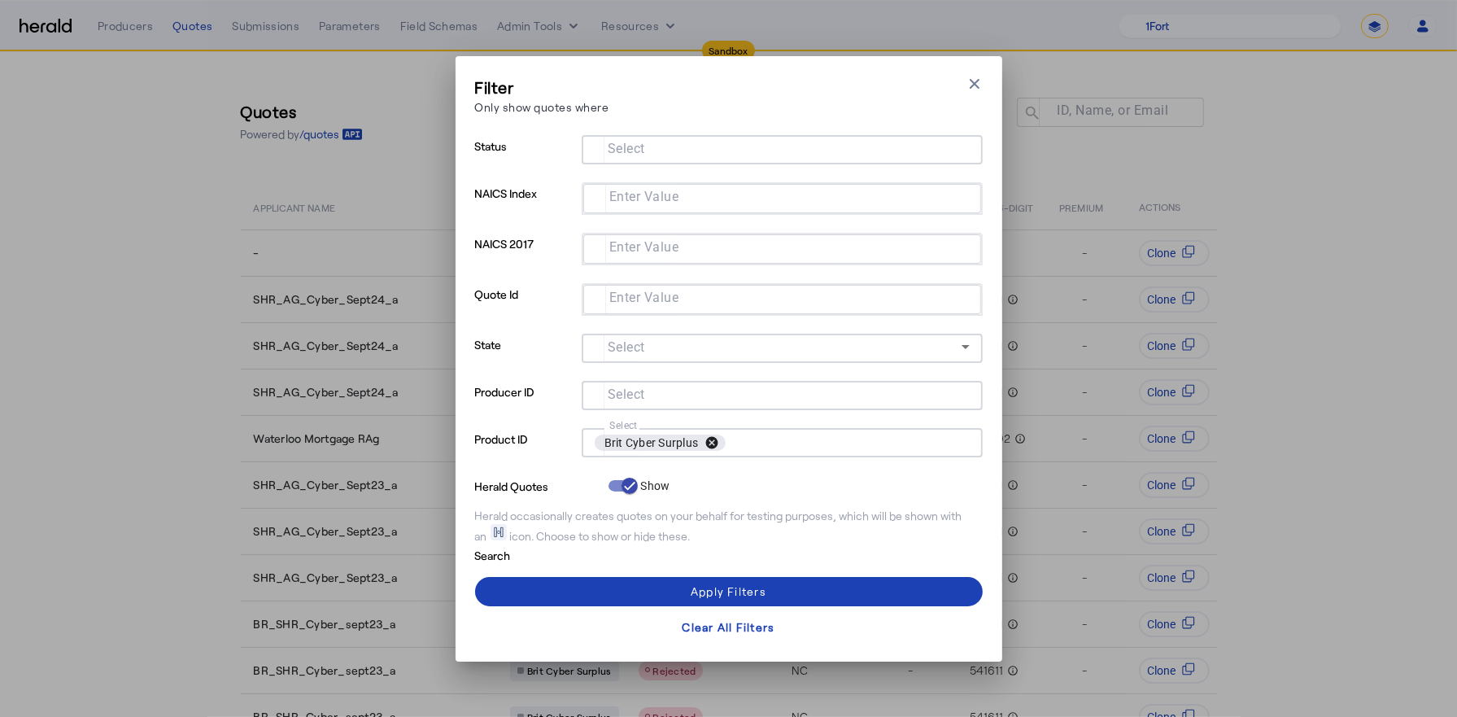
click at [718, 438] on button "cancel" at bounding box center [712, 442] width 28 height 15
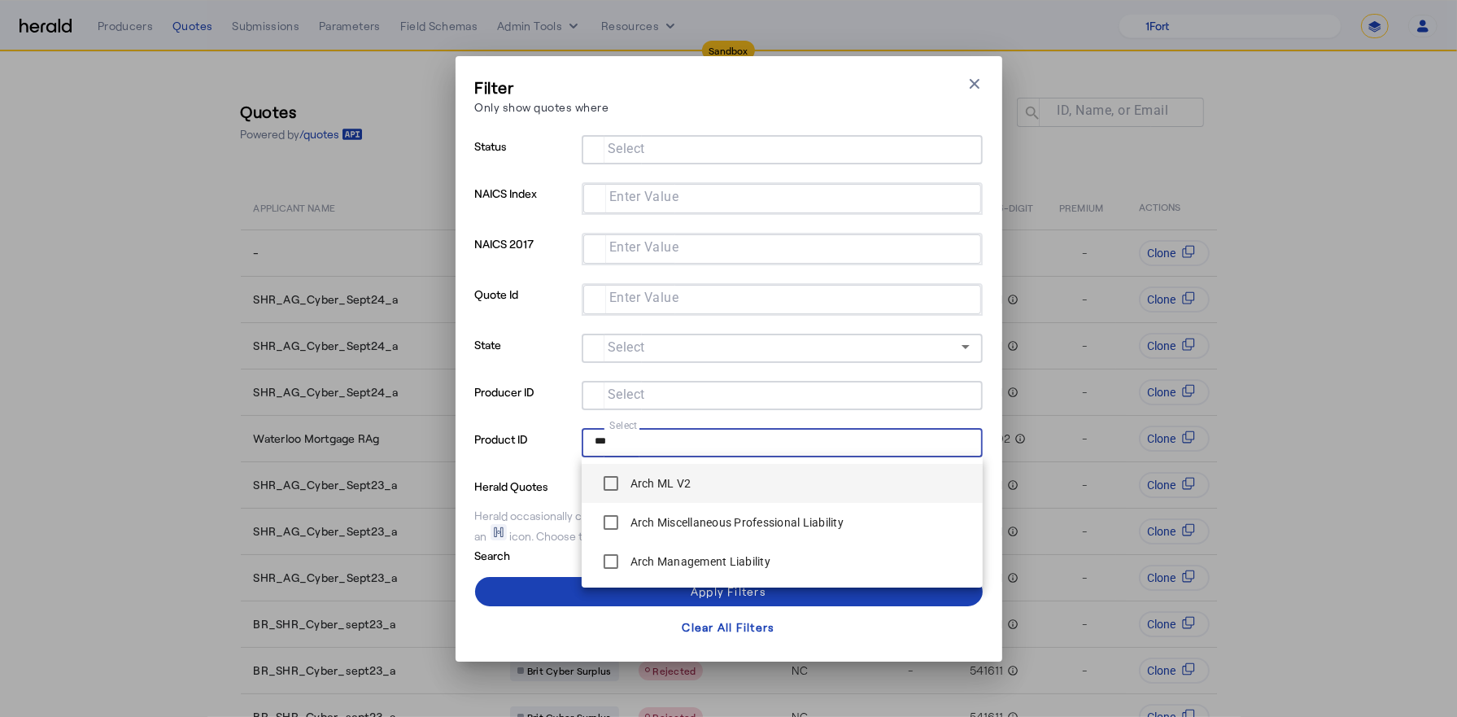
type input "***"
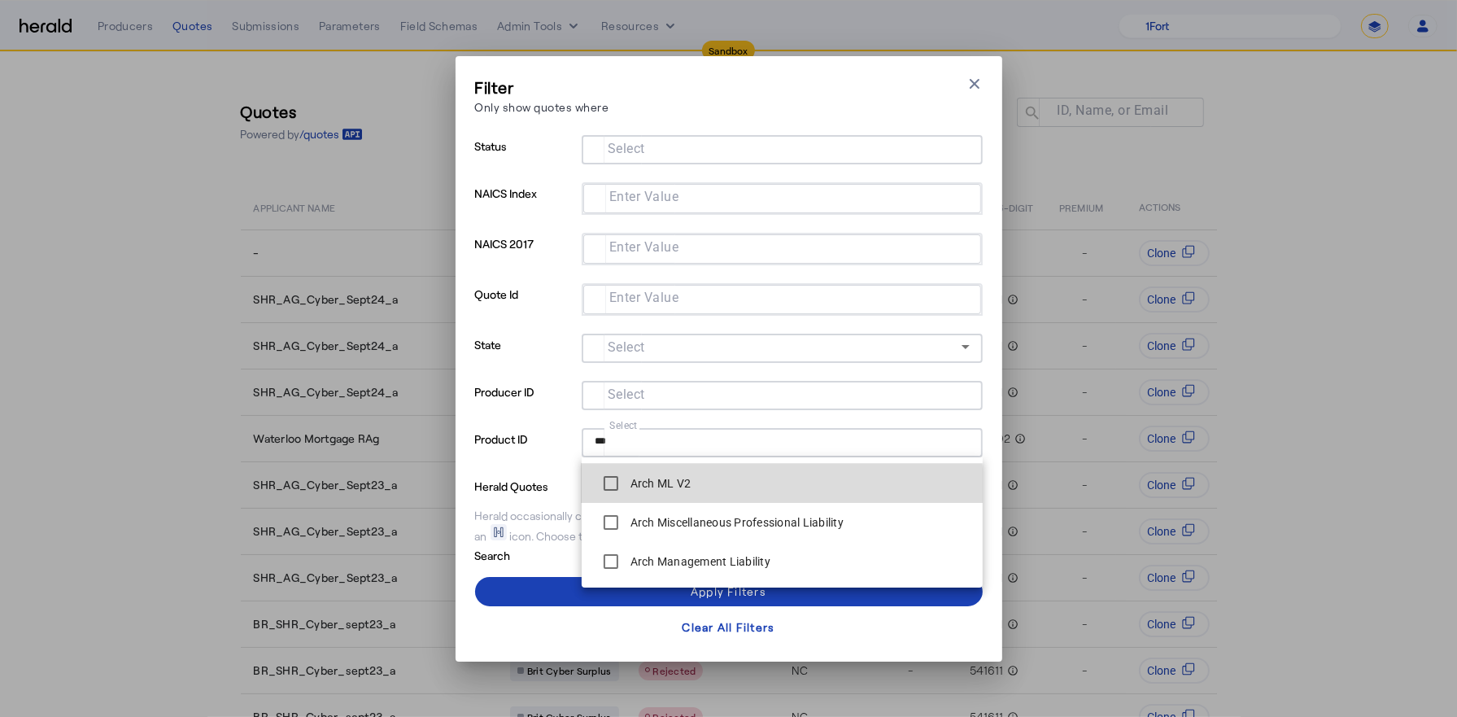
click at [648, 489] on label "Arch ML V2" at bounding box center [659, 483] width 64 height 16
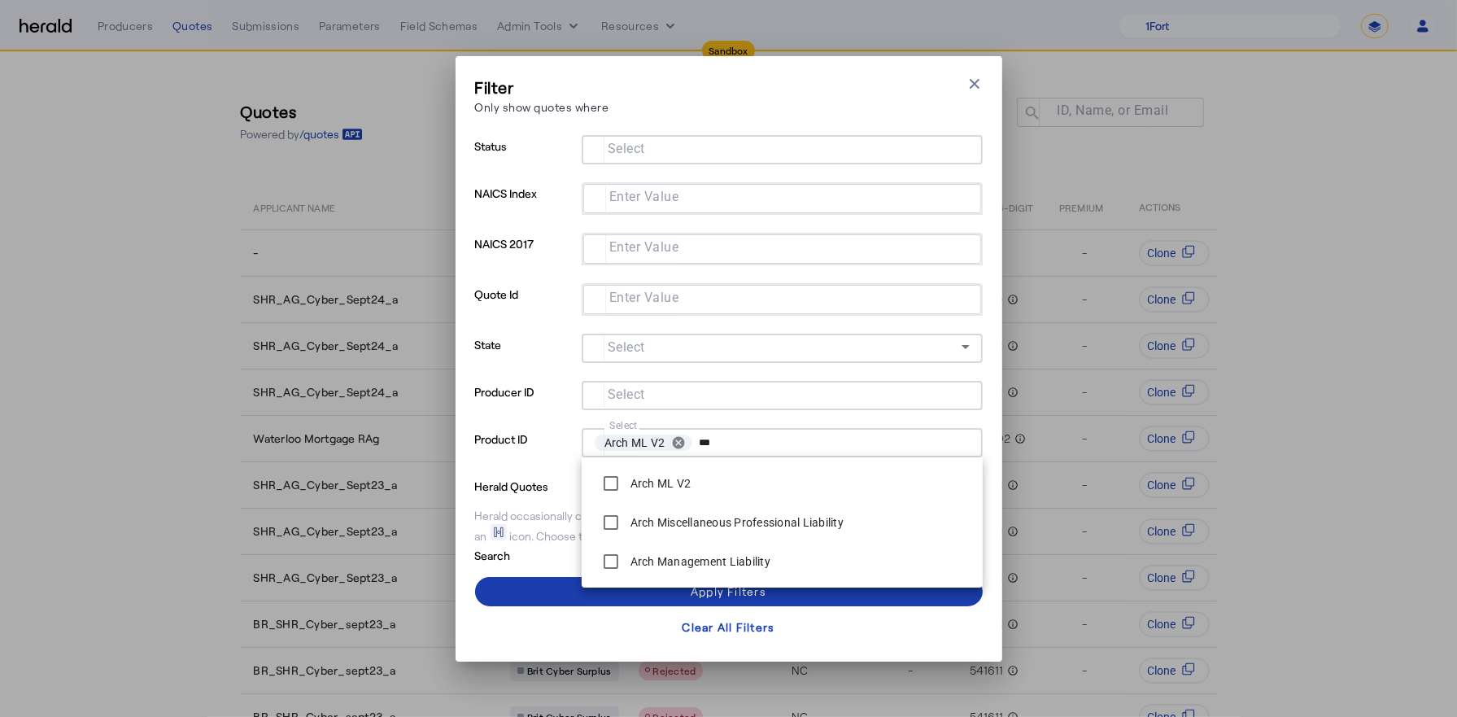
click at [530, 602] on span at bounding box center [729, 591] width 508 height 39
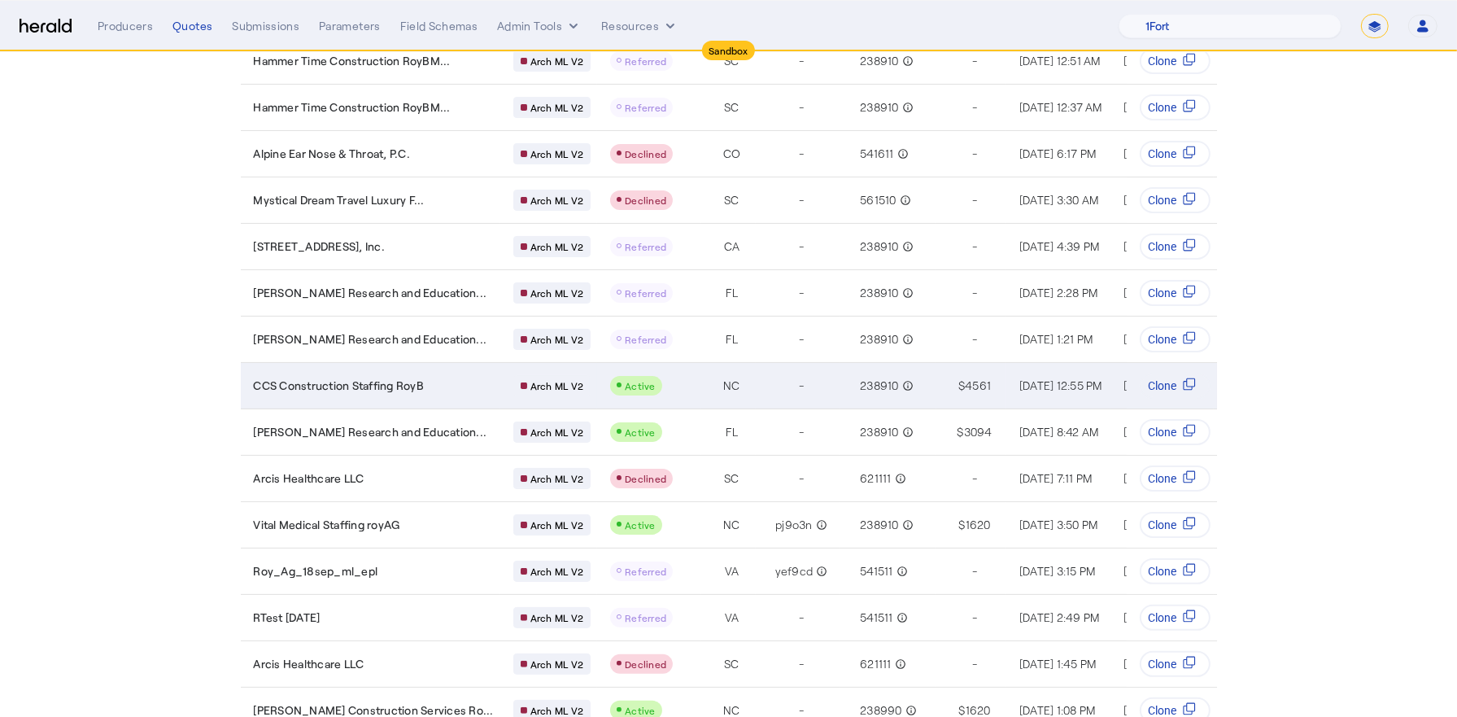
click at [308, 386] on span "CCS Construction Staffing RoyB" at bounding box center [339, 385] width 171 height 16
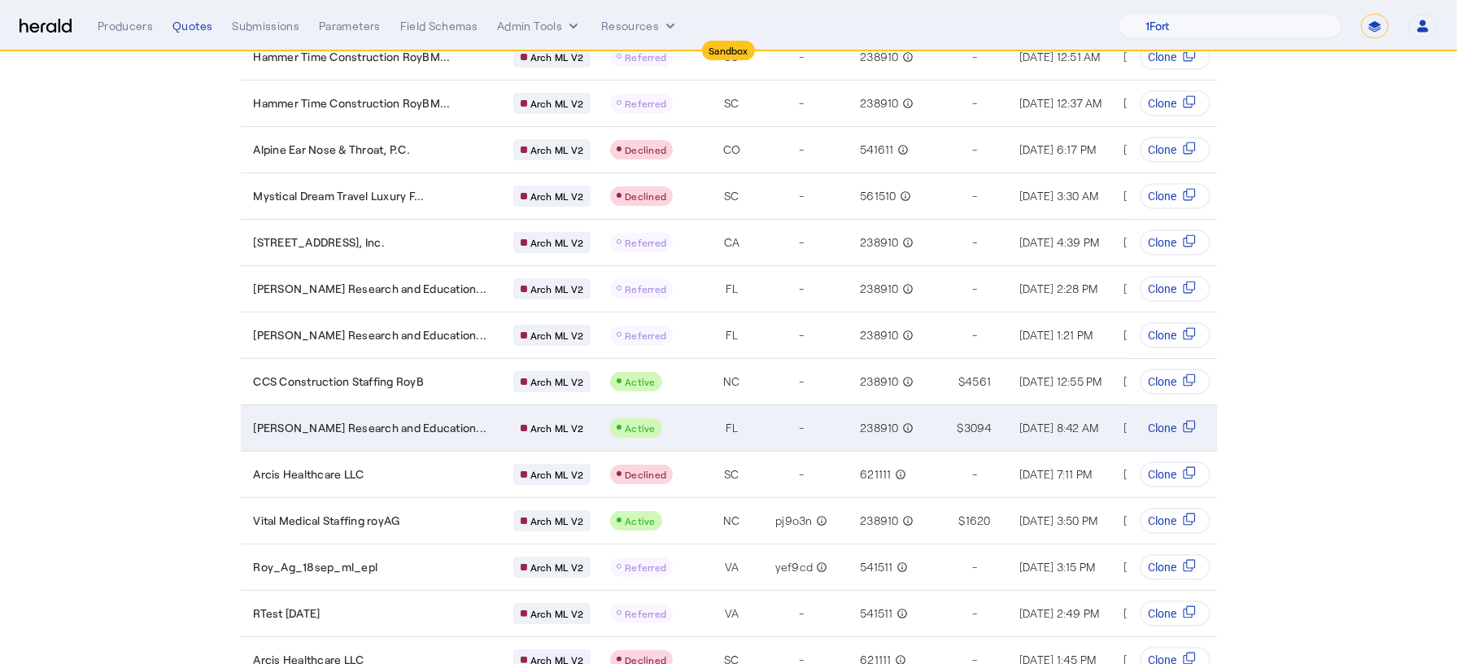
scroll to position [342, 0]
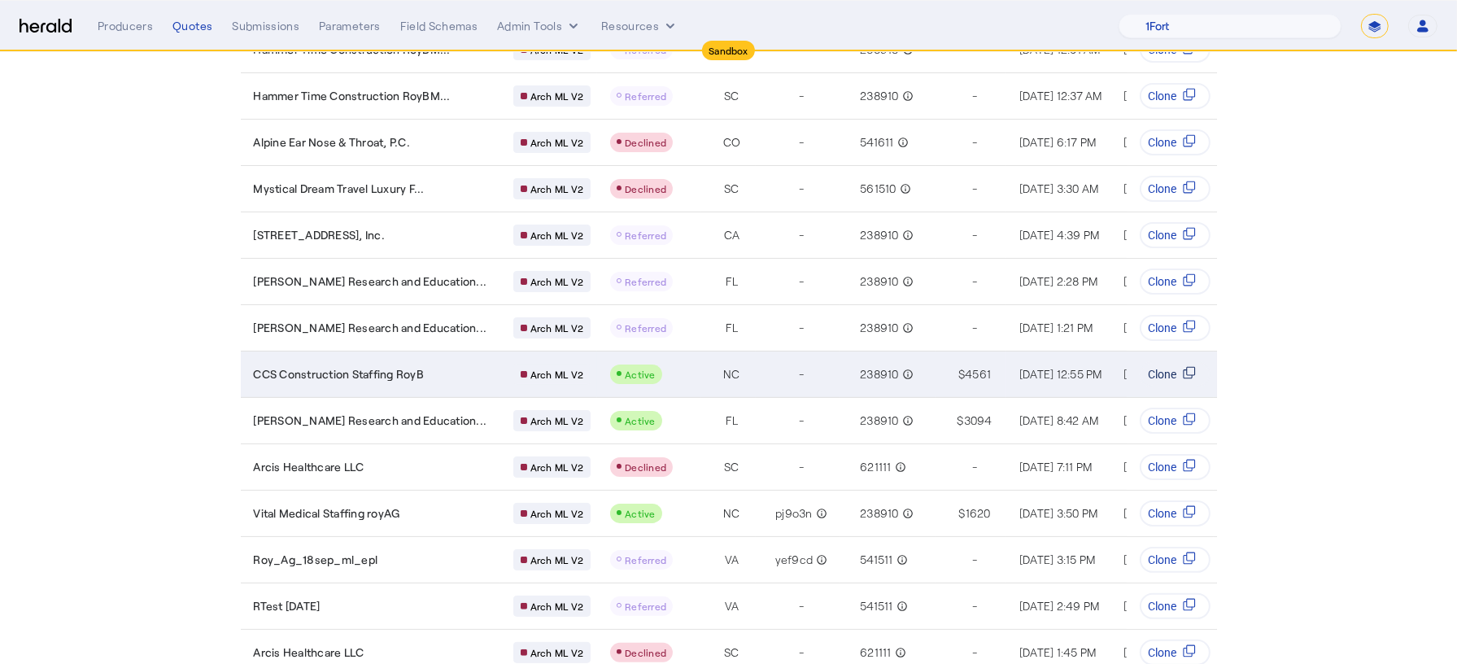
click at [1189, 369] on icon "Table view of all quotes submitted by your platform" at bounding box center [1189, 372] width 13 height 13
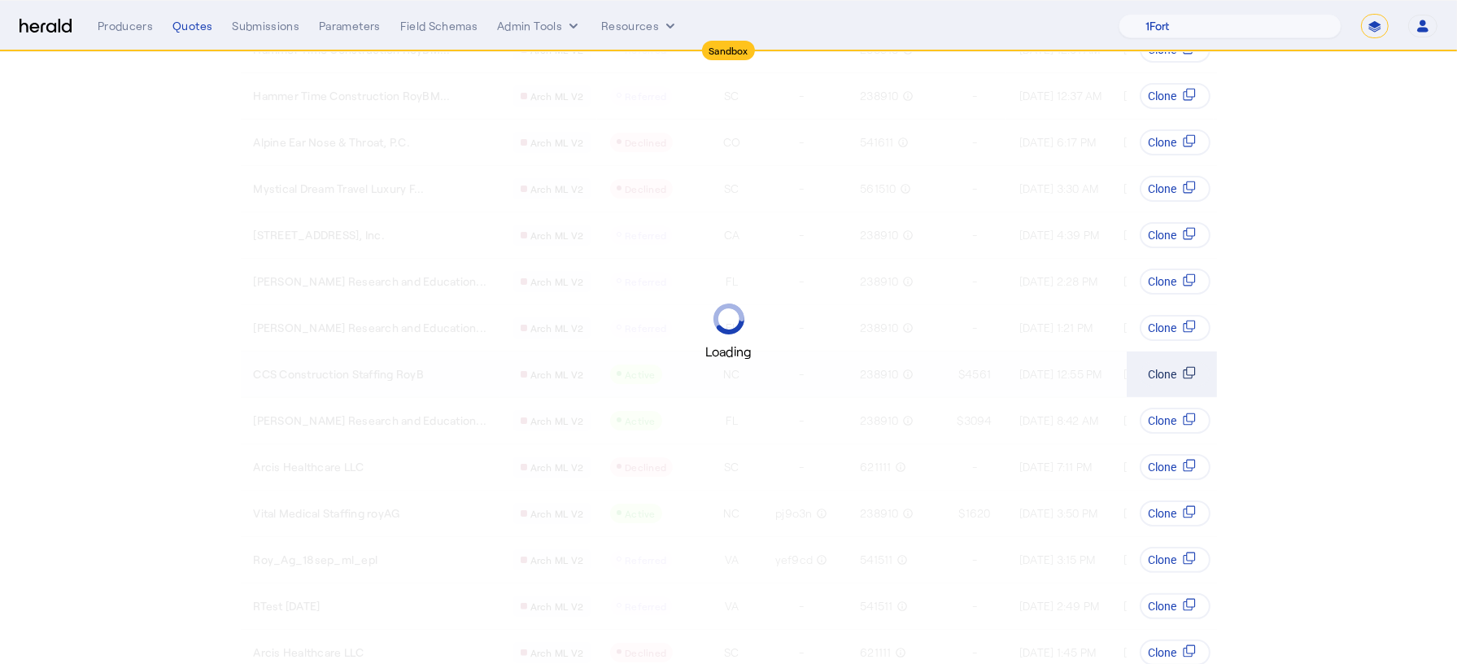
scroll to position [0, 0]
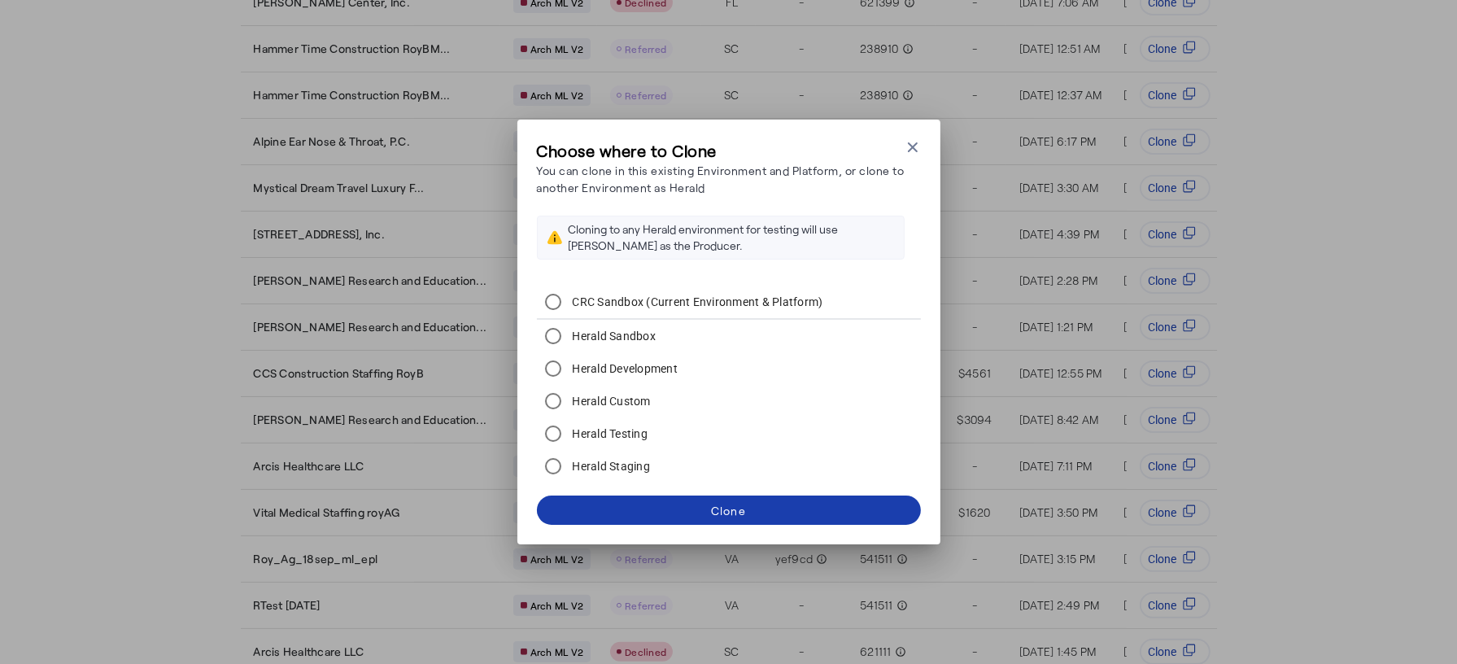
click at [688, 507] on span at bounding box center [729, 510] width 384 height 39
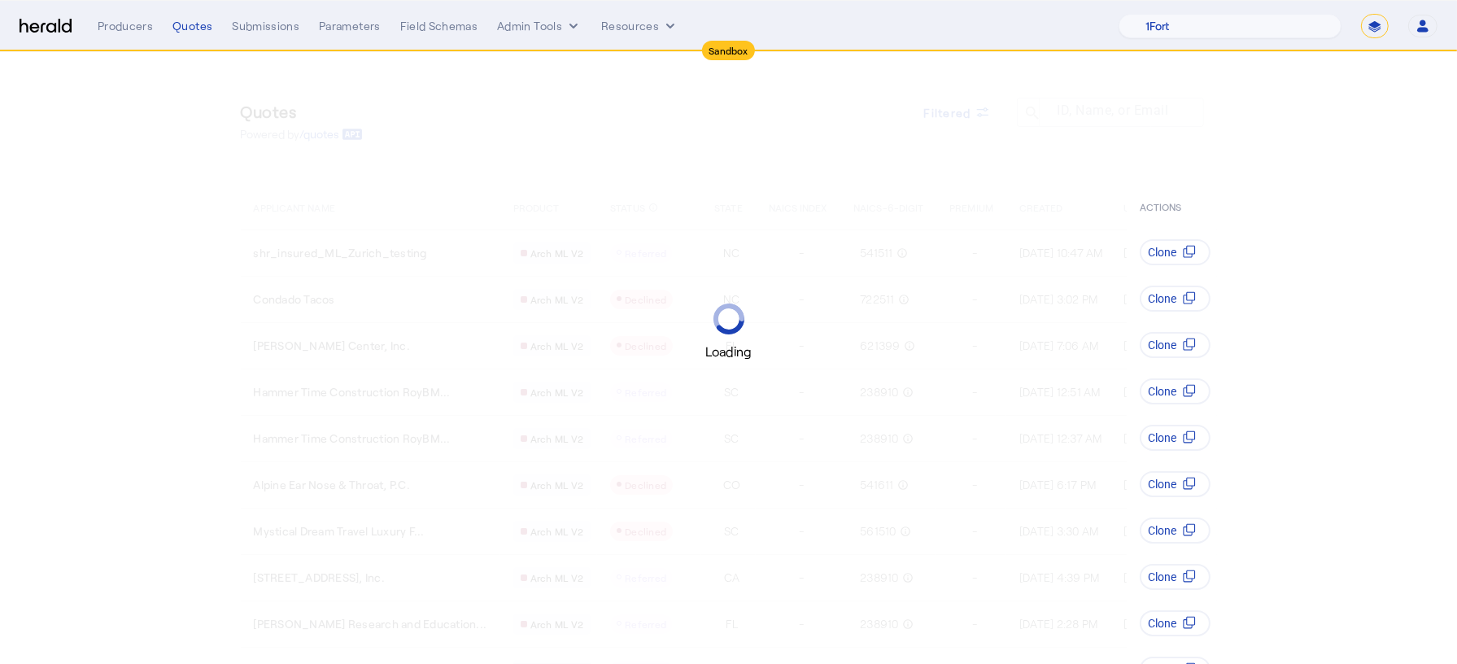
scroll to position [342, 0]
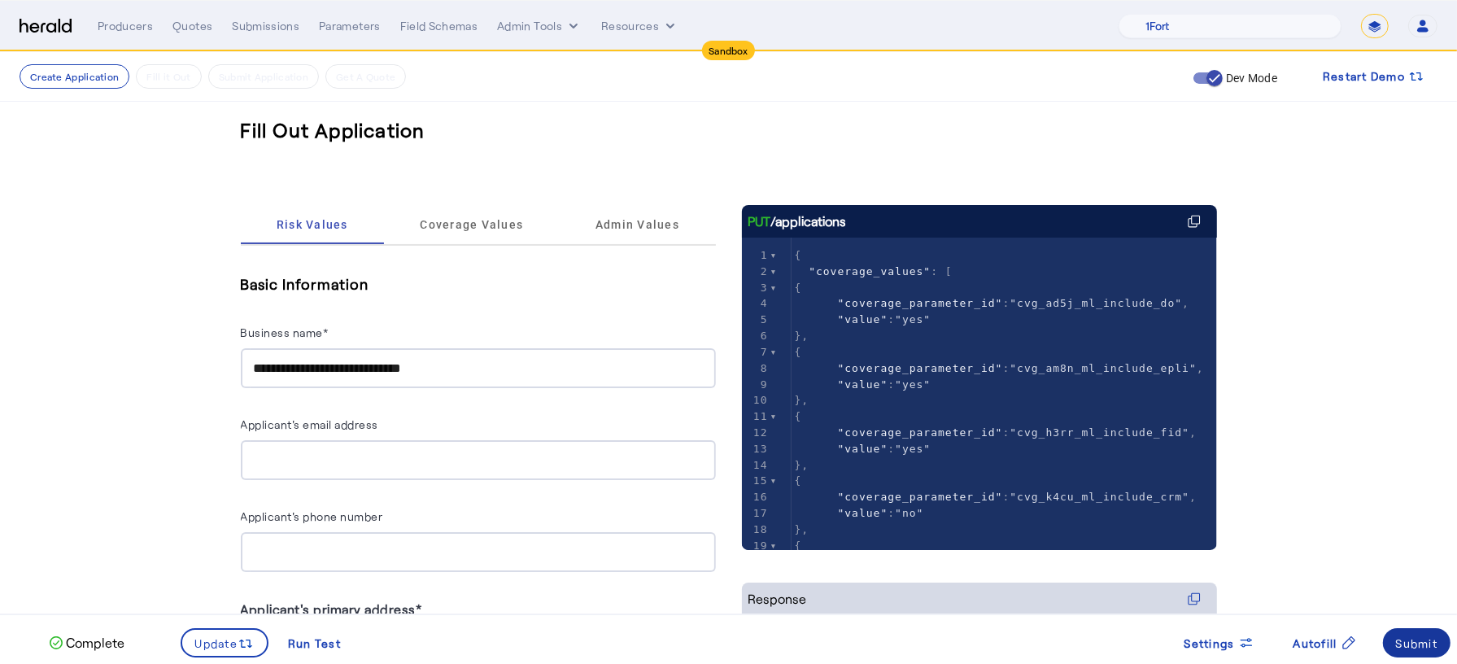
click at [1420, 643] on div "Submit" at bounding box center [1417, 643] width 42 height 17
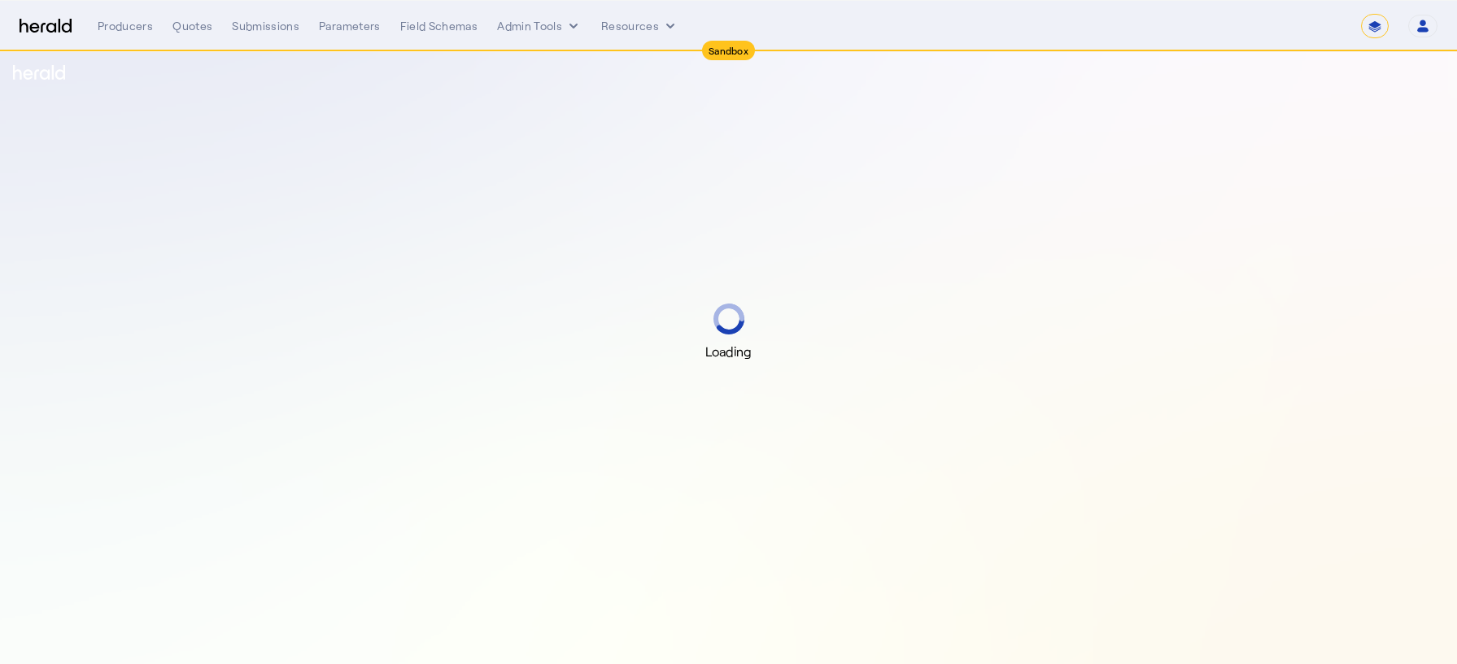
select select "*******"
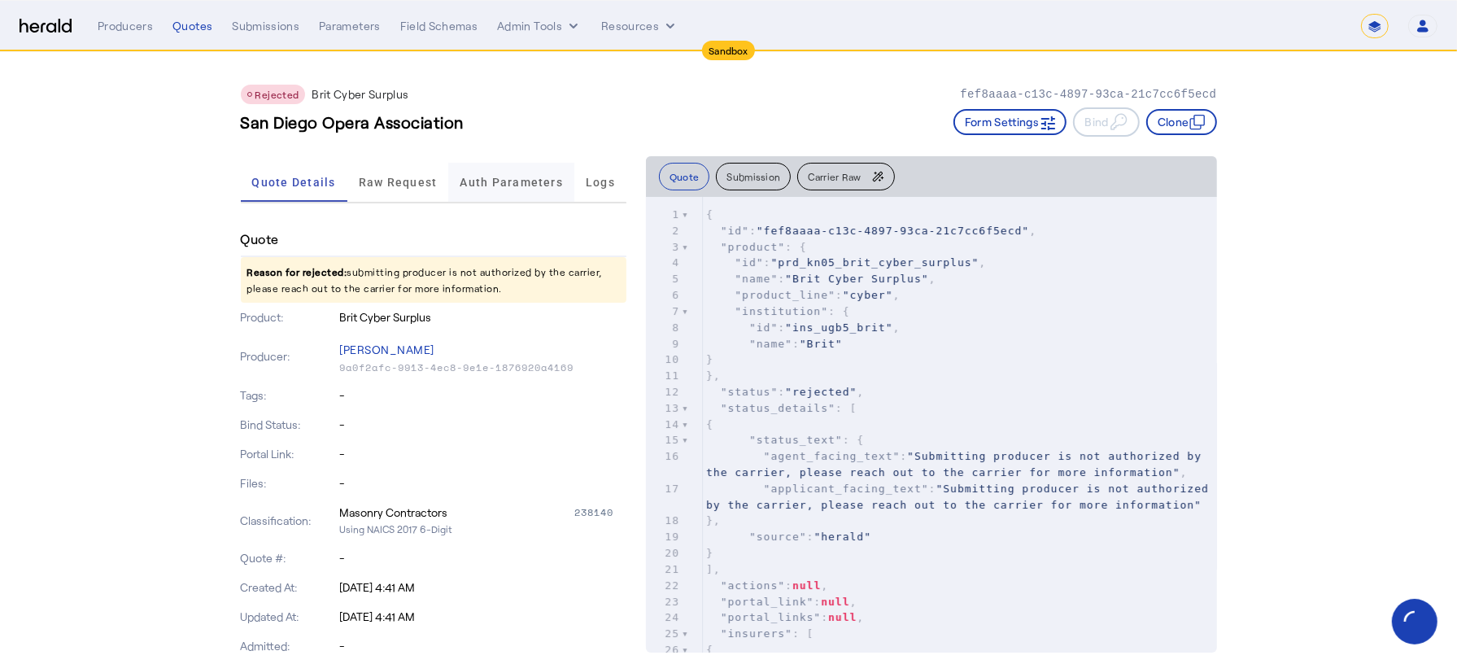
click at [486, 177] on span "Auth Parameters" at bounding box center [511, 182] width 103 height 11
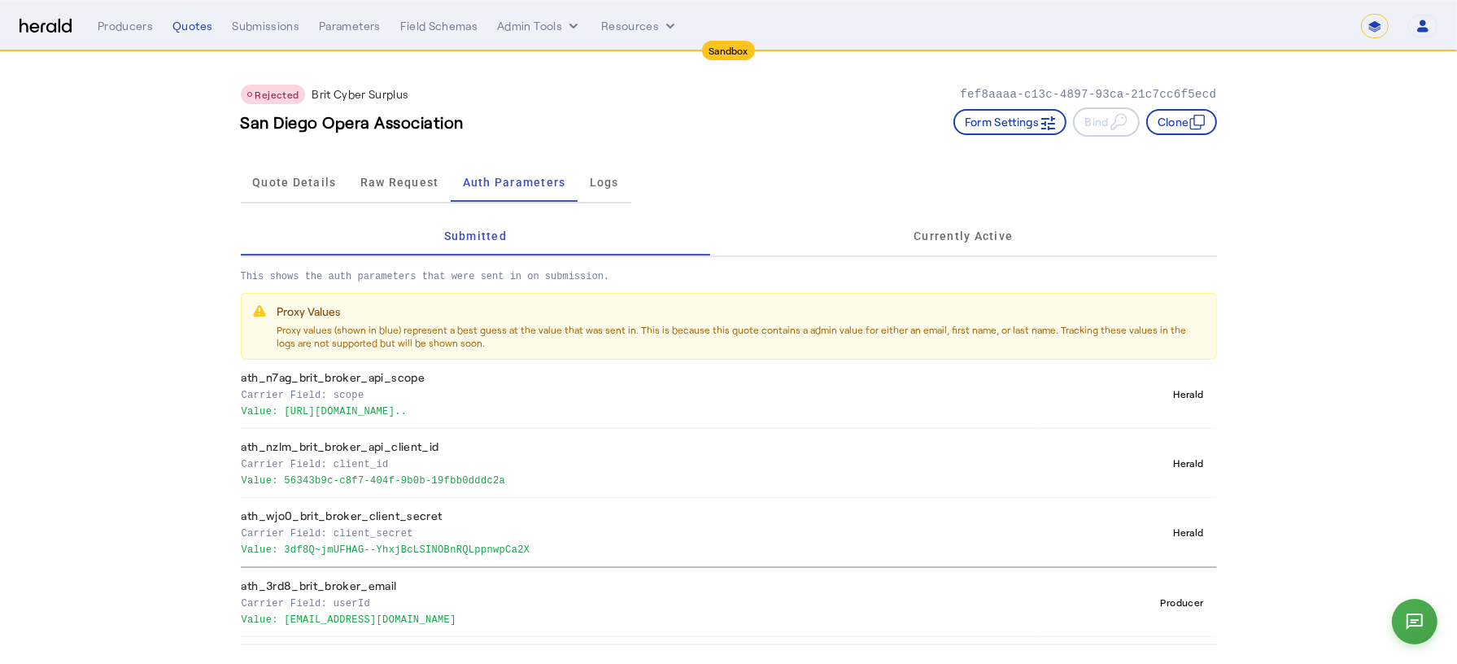
click at [360, 622] on p "Value: [EMAIL_ADDRESS][DOMAIN_NAME]" at bounding box center [637, 618] width 790 height 16
click at [412, 615] on p "Value: [EMAIL_ADDRESS][DOMAIN_NAME]" at bounding box center [637, 618] width 790 height 16
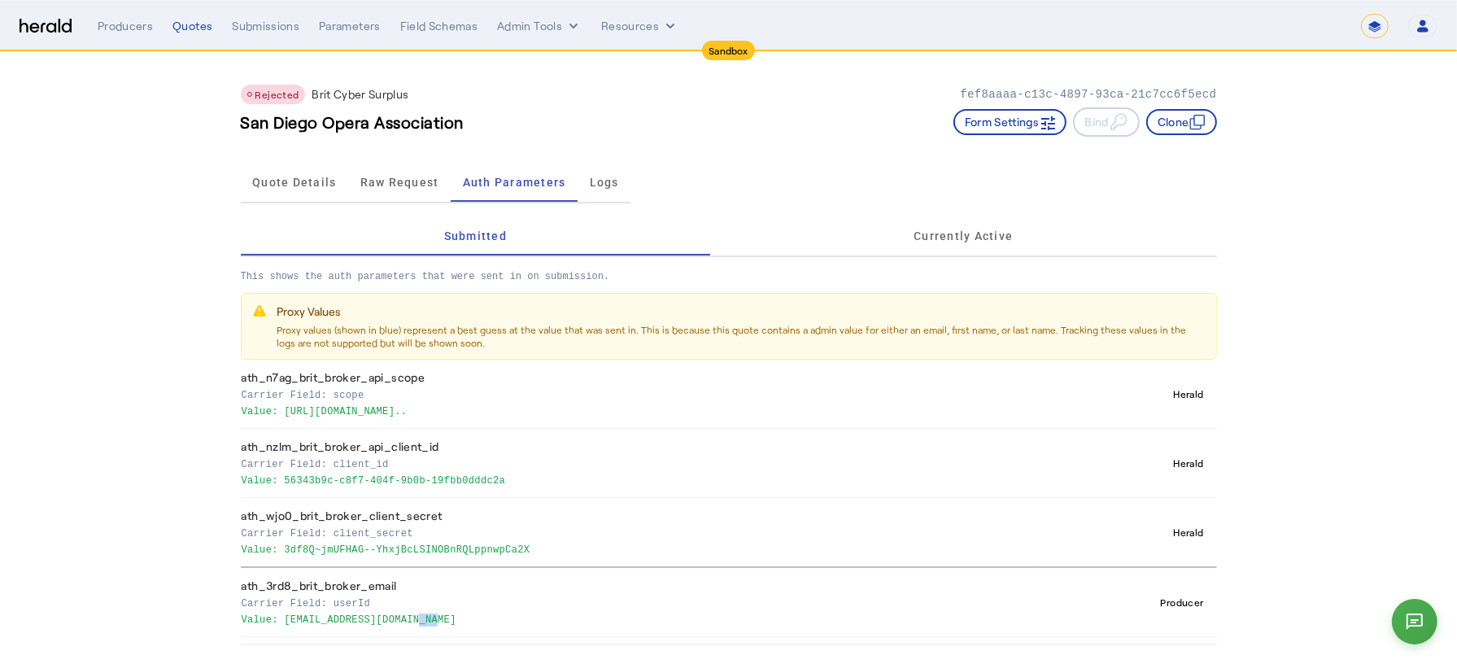
click at [475, 619] on p "Value: [EMAIL_ADDRESS][DOMAIN_NAME]" at bounding box center [637, 618] width 790 height 16
drag, startPoint x: 474, startPoint y: 619, endPoint x: 288, endPoint y: 622, distance: 186.3
click at [288, 622] on p "Value: [EMAIL_ADDRESS][DOMAIN_NAME]" at bounding box center [637, 618] width 790 height 16
copy p "[EMAIL_ADDRESS][DOMAIN_NAME]"
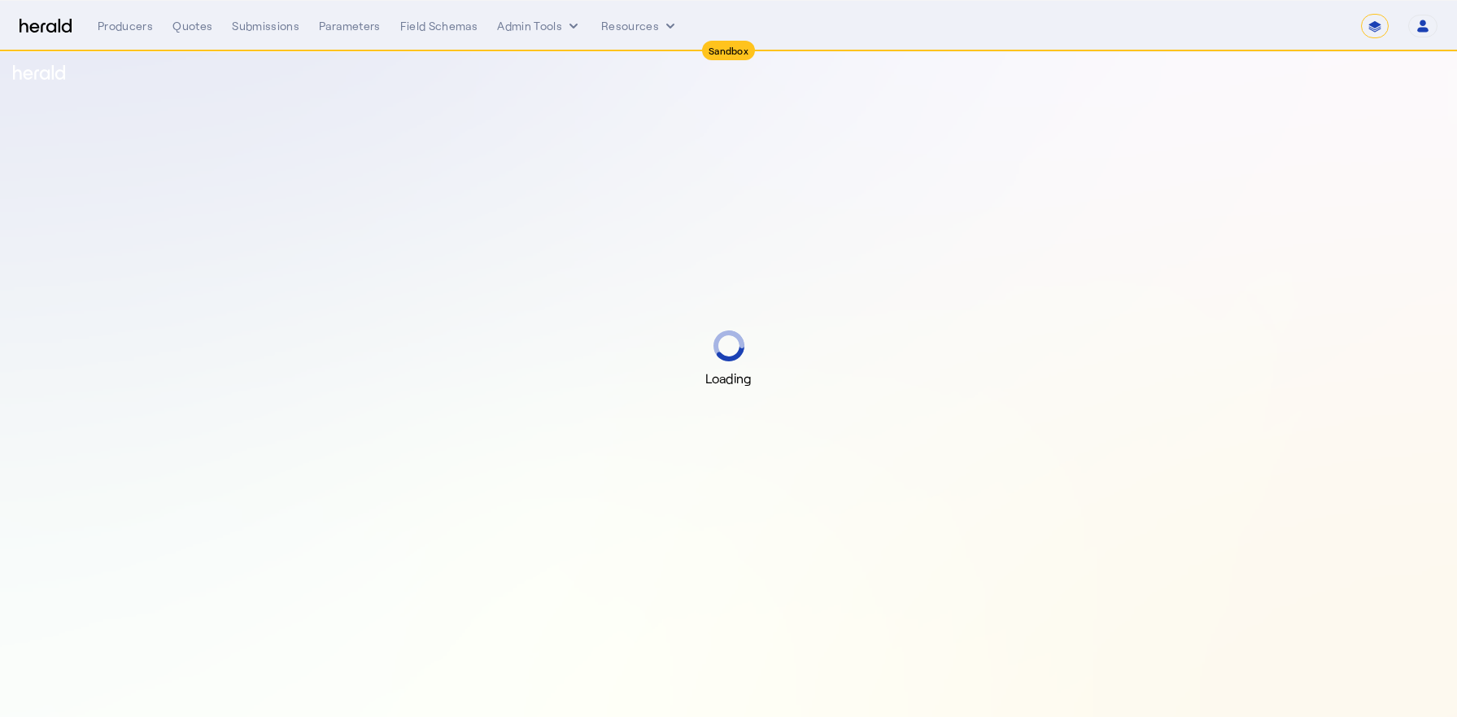
select select "*******"
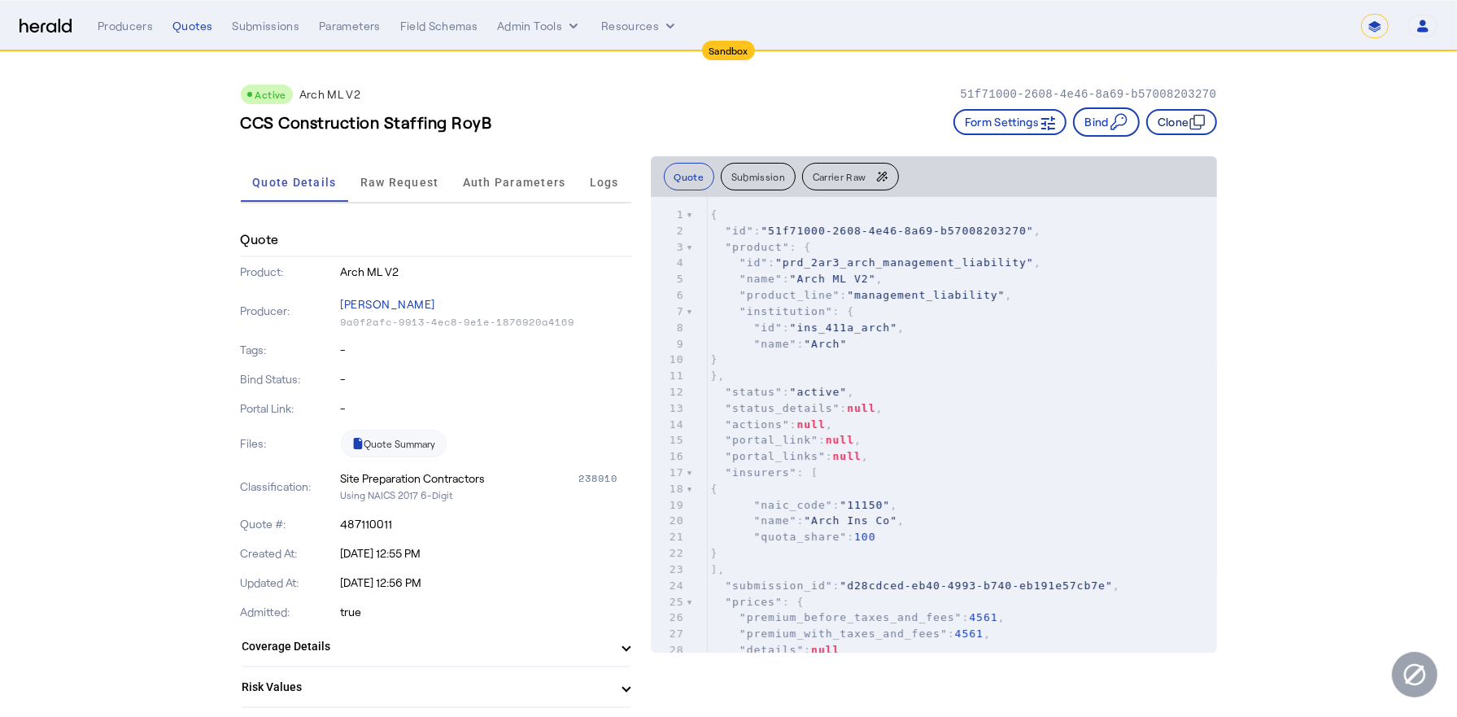
click at [1180, 116] on button "Clone" at bounding box center [1181, 122] width 71 height 26
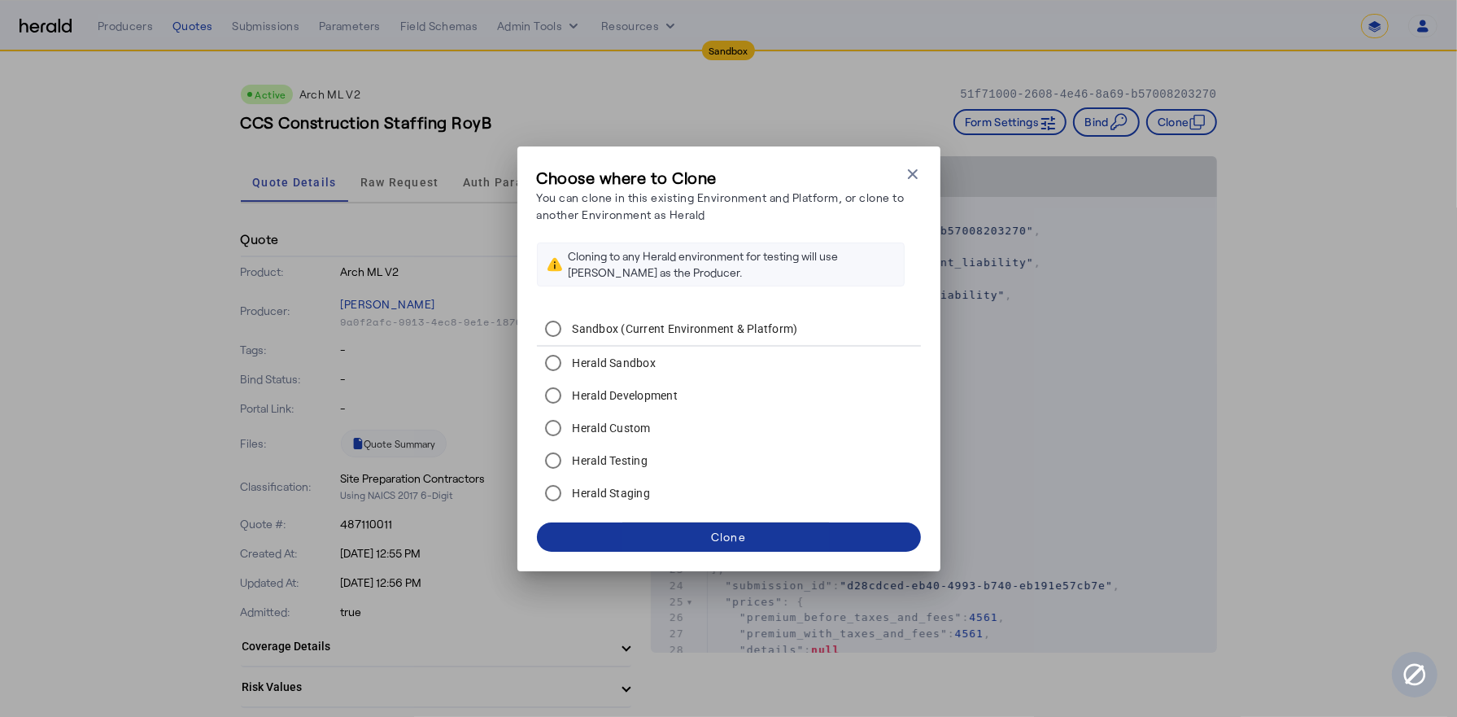
click at [669, 536] on span at bounding box center [729, 536] width 384 height 39
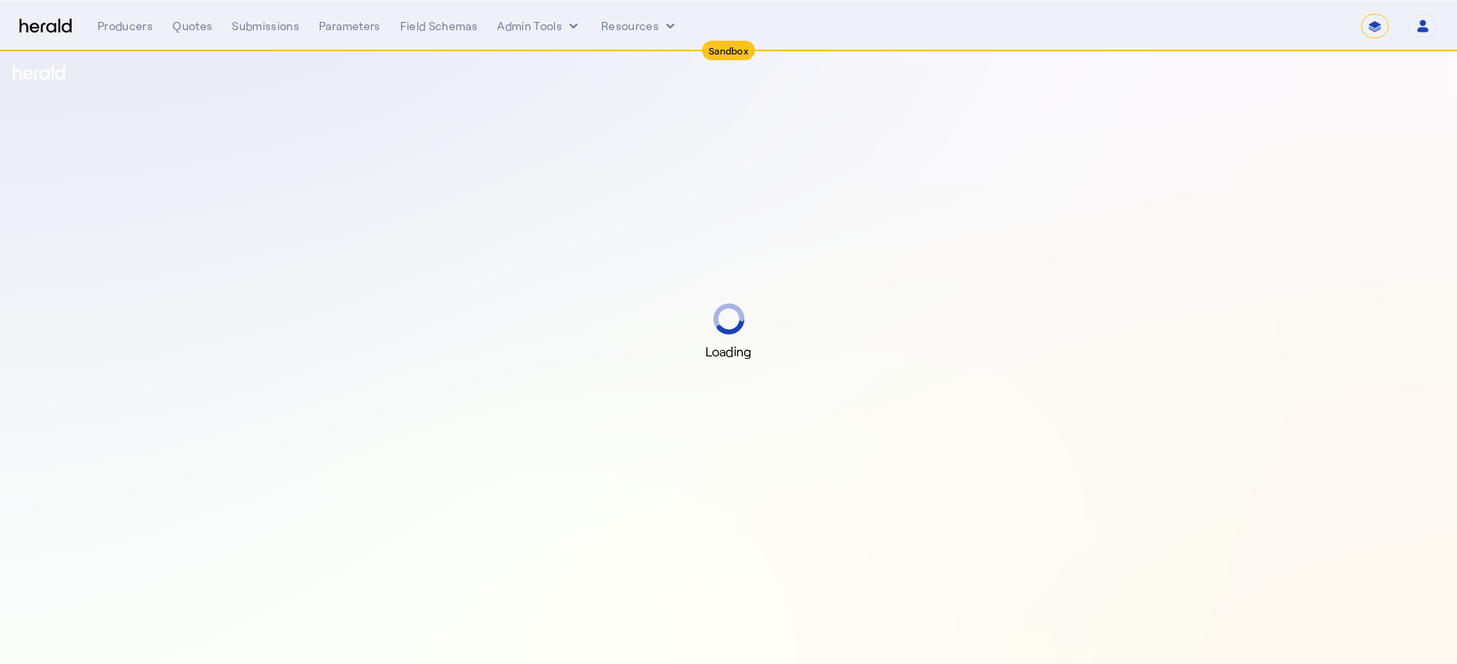
select select "*******"
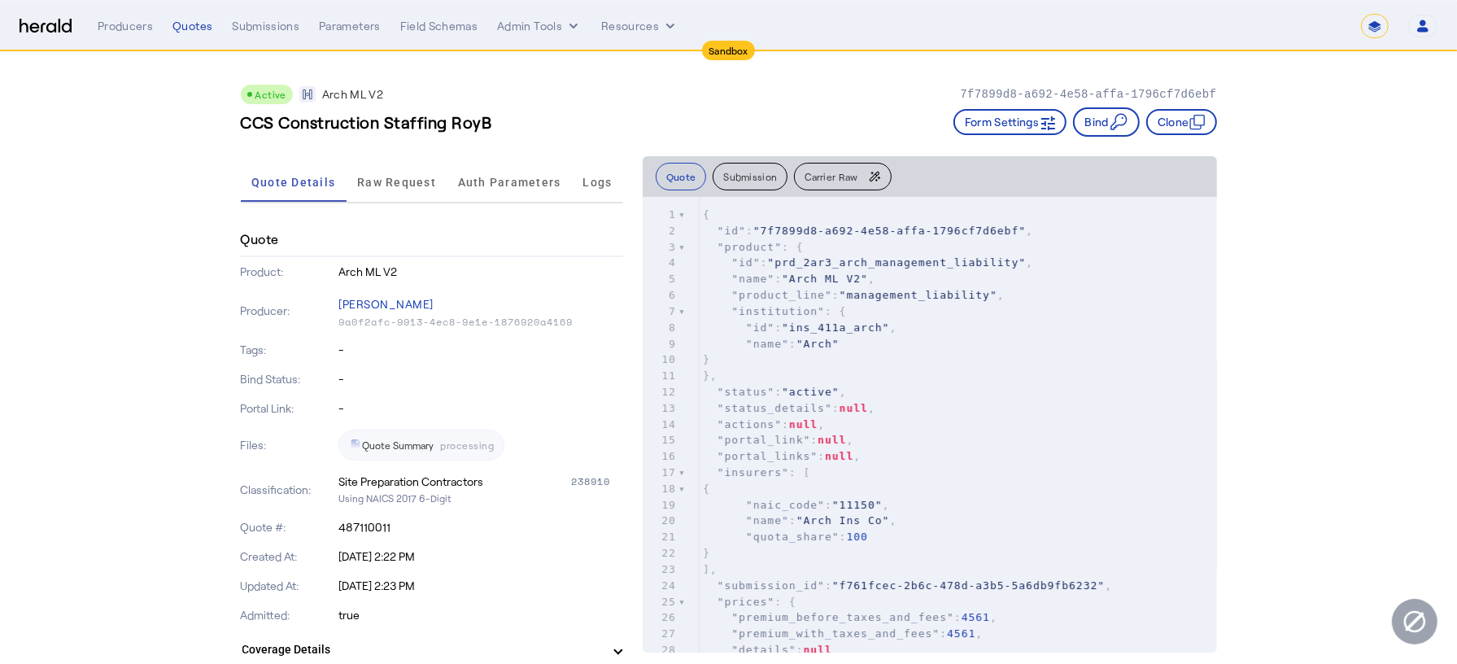
drag, startPoint x: 244, startPoint y: 86, endPoint x: 460, endPoint y: 149, distance: 224.5
click at [460, 149] on div "Active Arch ML V2 7f7899d8-a692-4e58-affa-1796cf7d6ebf CCS Construction Staffin…" at bounding box center [729, 104] width 976 height 104
click at [456, 121] on h3 "CCS Construction Staffing RoyB" at bounding box center [366, 122] width 251 height 23
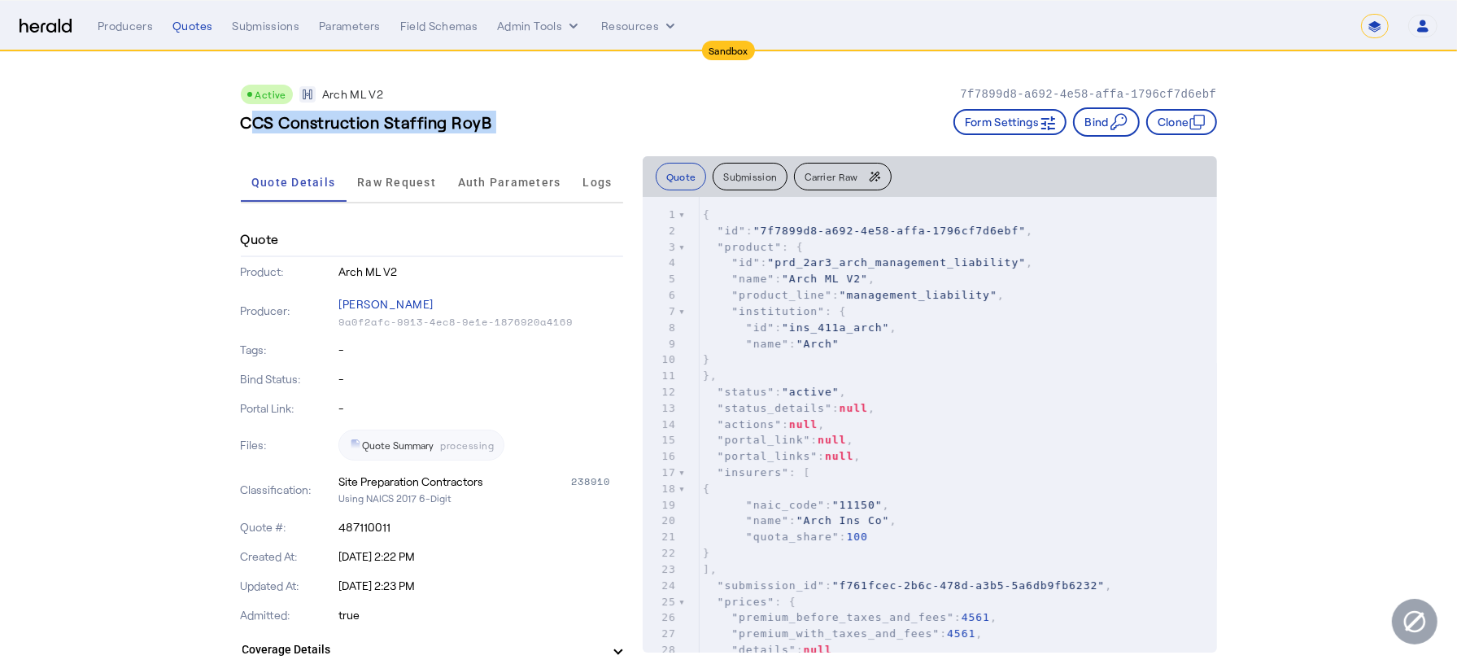
click at [456, 121] on h3 "CCS Construction Staffing RoyB" at bounding box center [366, 122] width 251 height 23
